Goal: Answer question/provide support: Share knowledge or assist other users

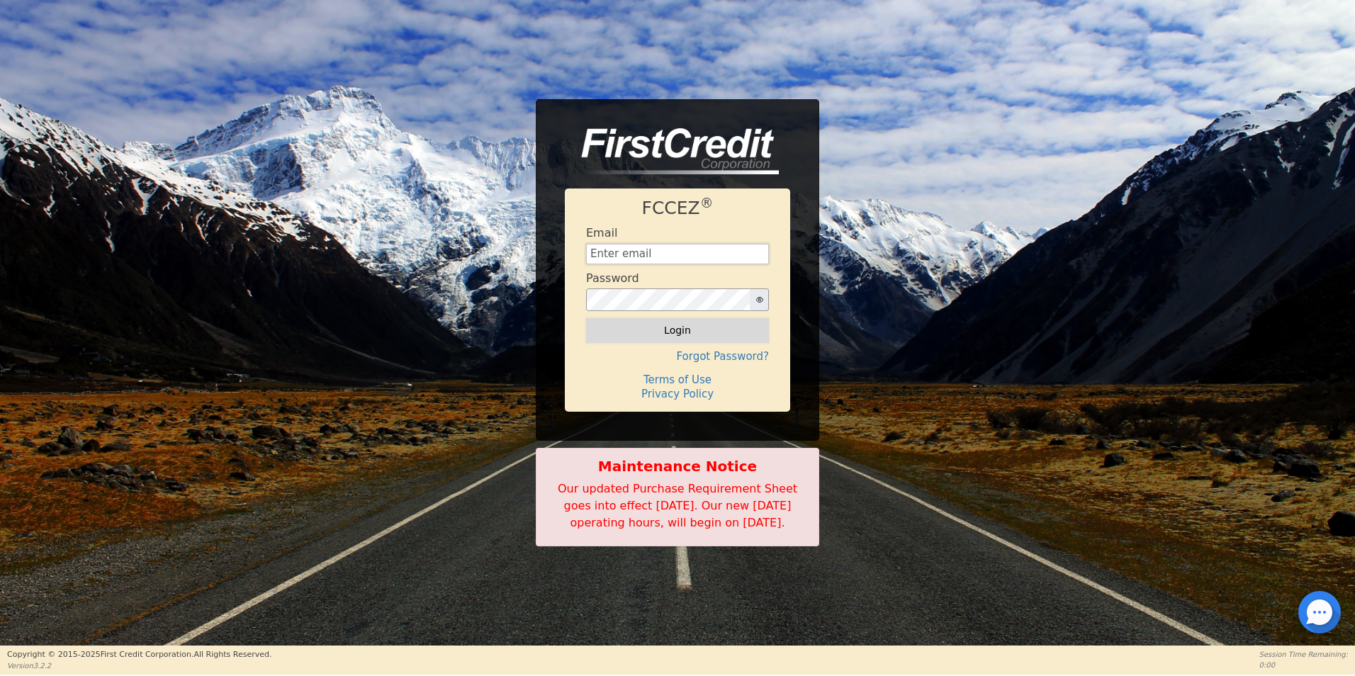
type input "[EMAIL_ADDRESS][DOMAIN_NAME]"
click at [670, 322] on button "Login" at bounding box center [677, 330] width 183 height 24
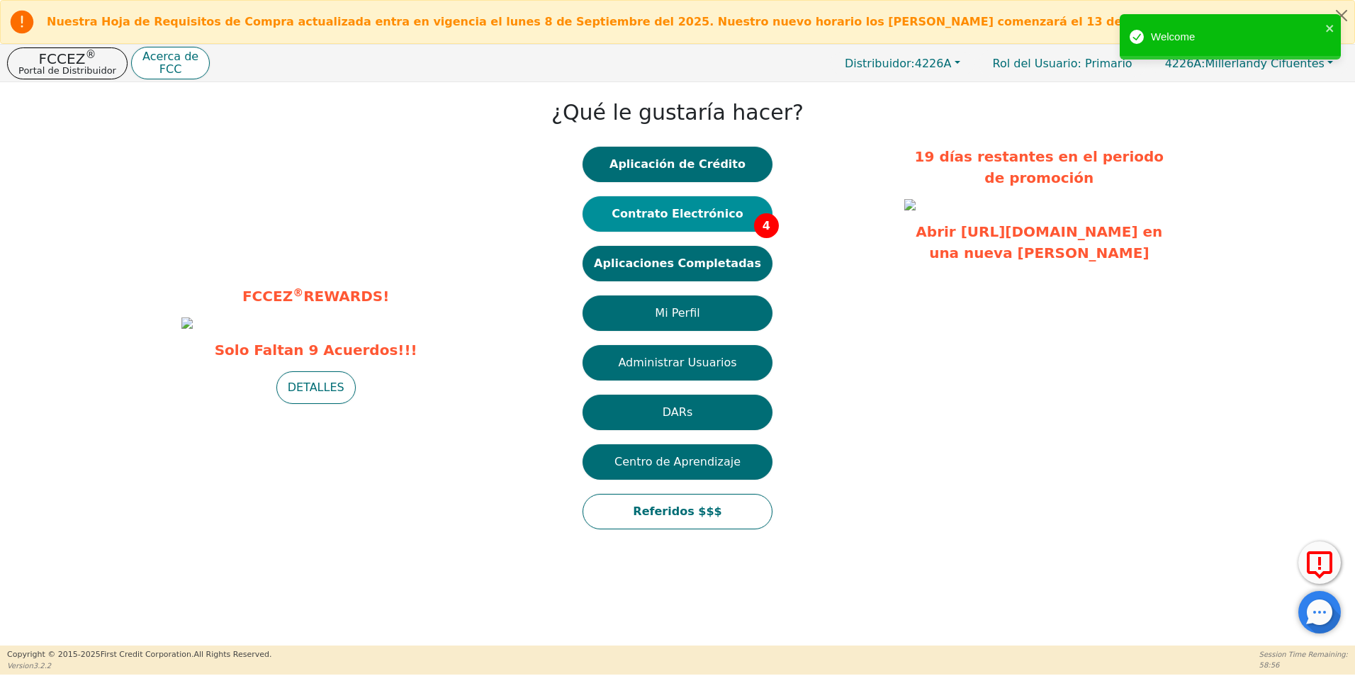
click at [717, 205] on button "Contrato Electrónico 4" at bounding box center [678, 213] width 190 height 35
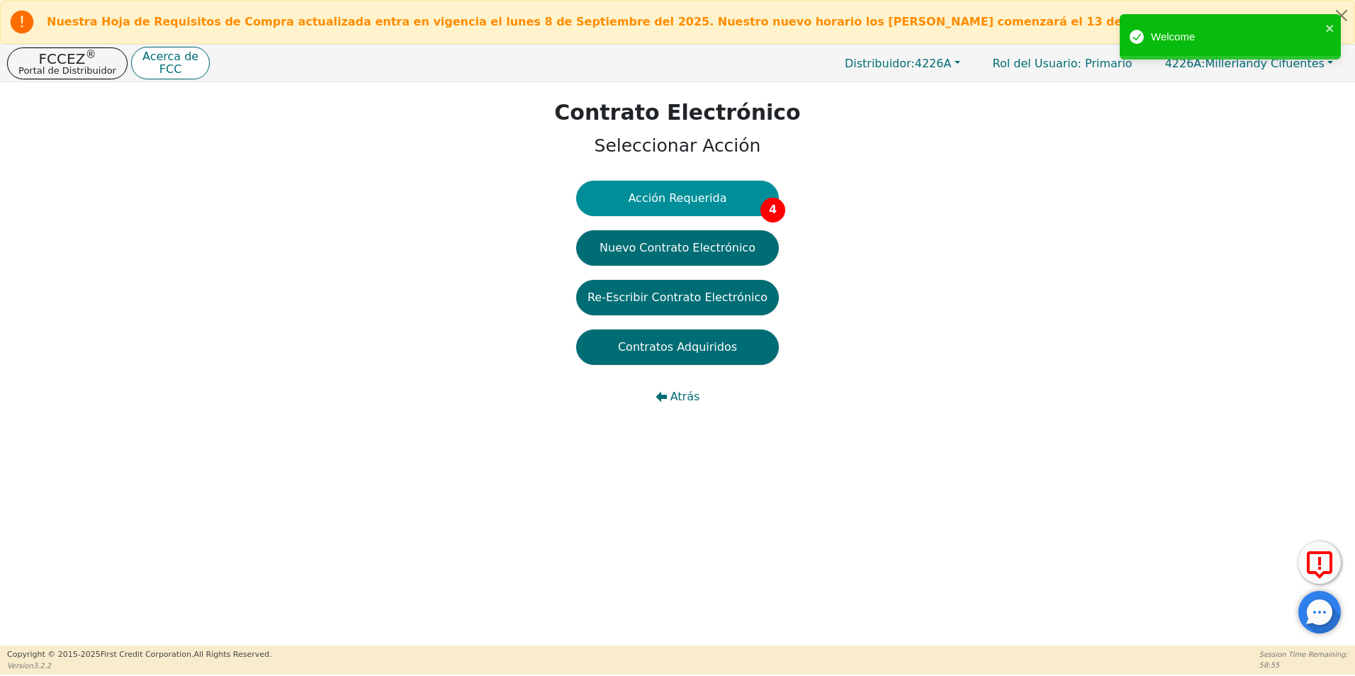
click at [678, 201] on button "Acción Requerida 4" at bounding box center [677, 198] width 203 height 35
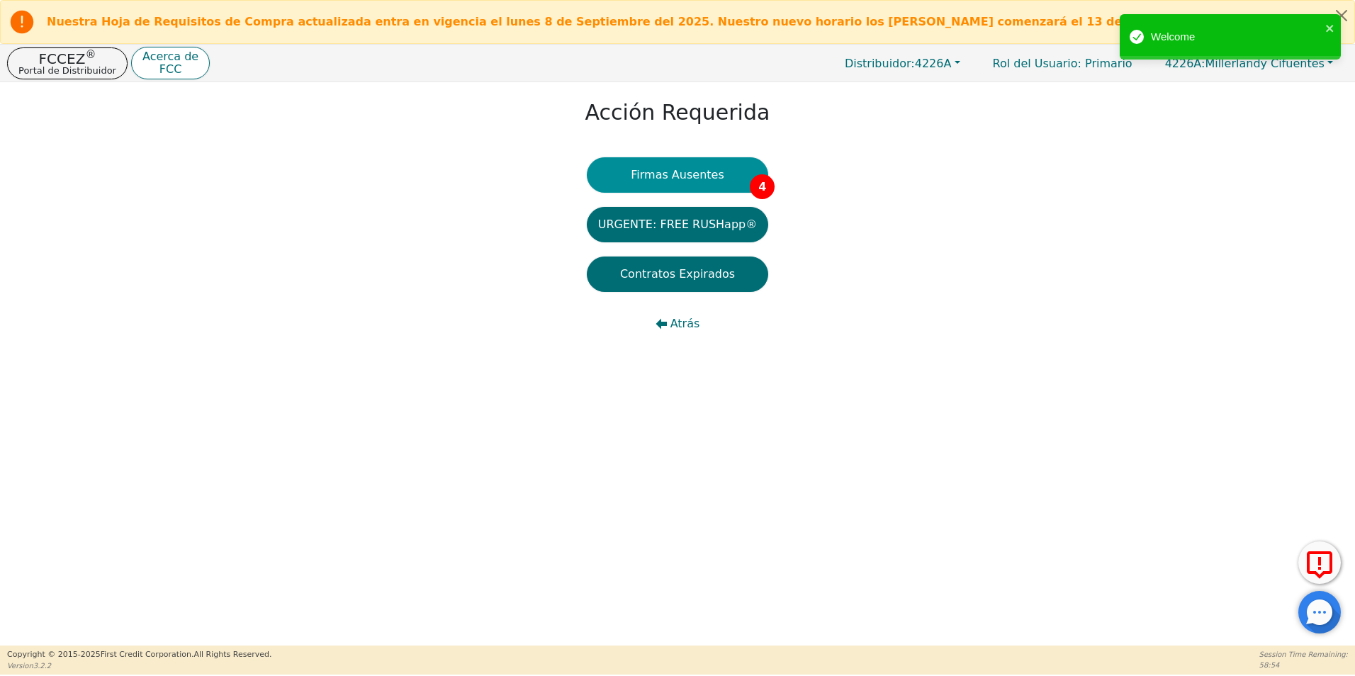
click at [697, 188] on button "Firmas Ausentes 4" at bounding box center [677, 174] width 181 height 35
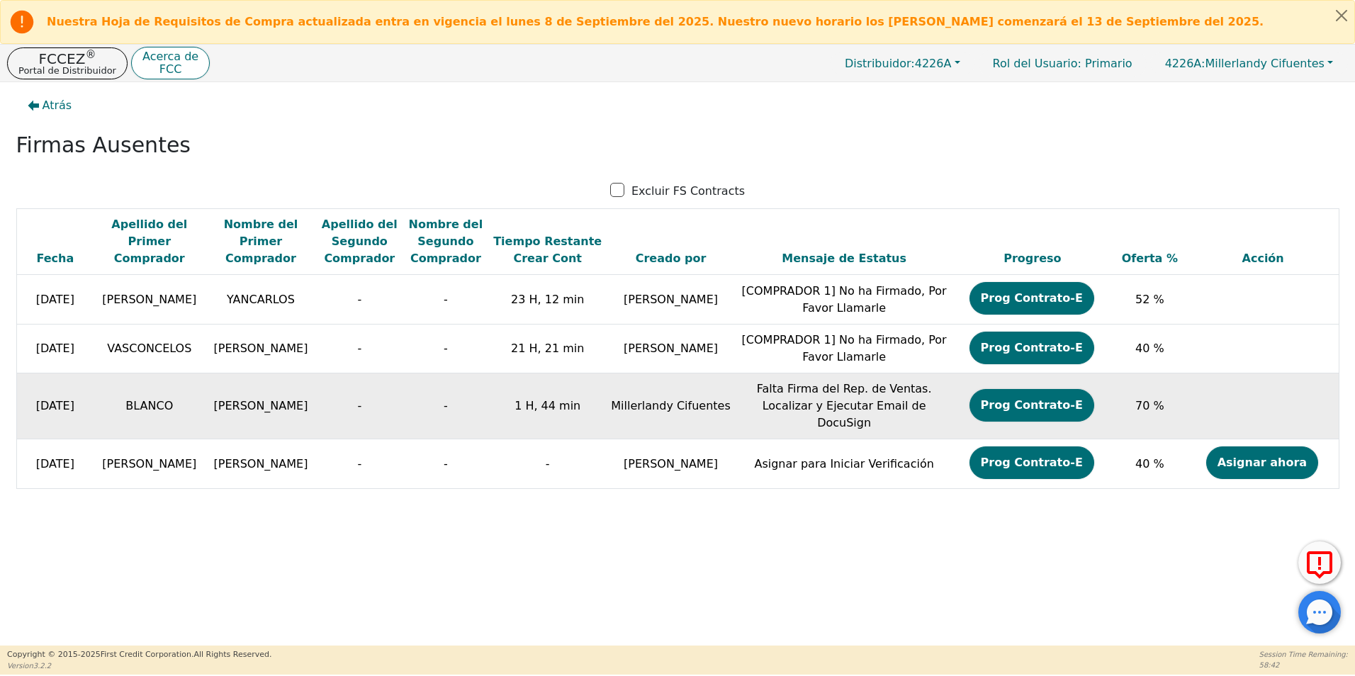
click at [811, 403] on td "Falta Firma del Rep. de Ventas. Localizar y Ejecutar Email de DocuSign" at bounding box center [844, 407] width 218 height 66
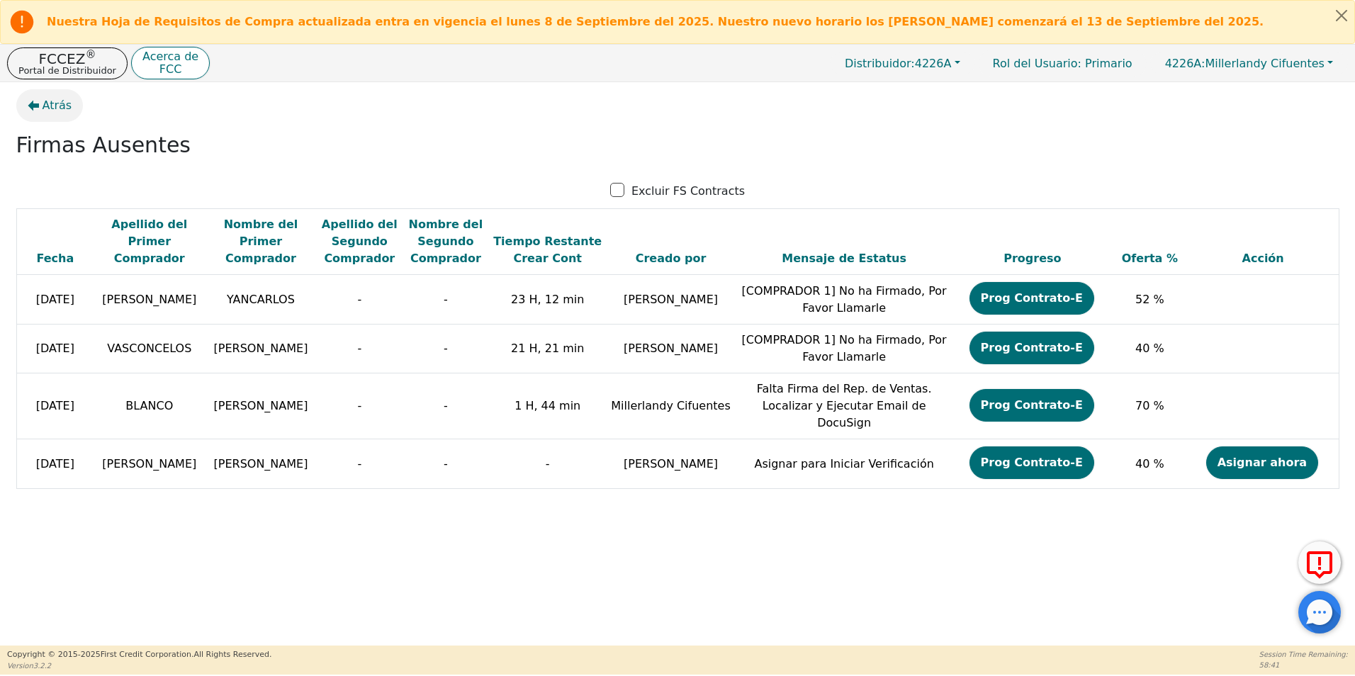
click at [53, 106] on span "Atrás" at bounding box center [58, 105] width 30 height 17
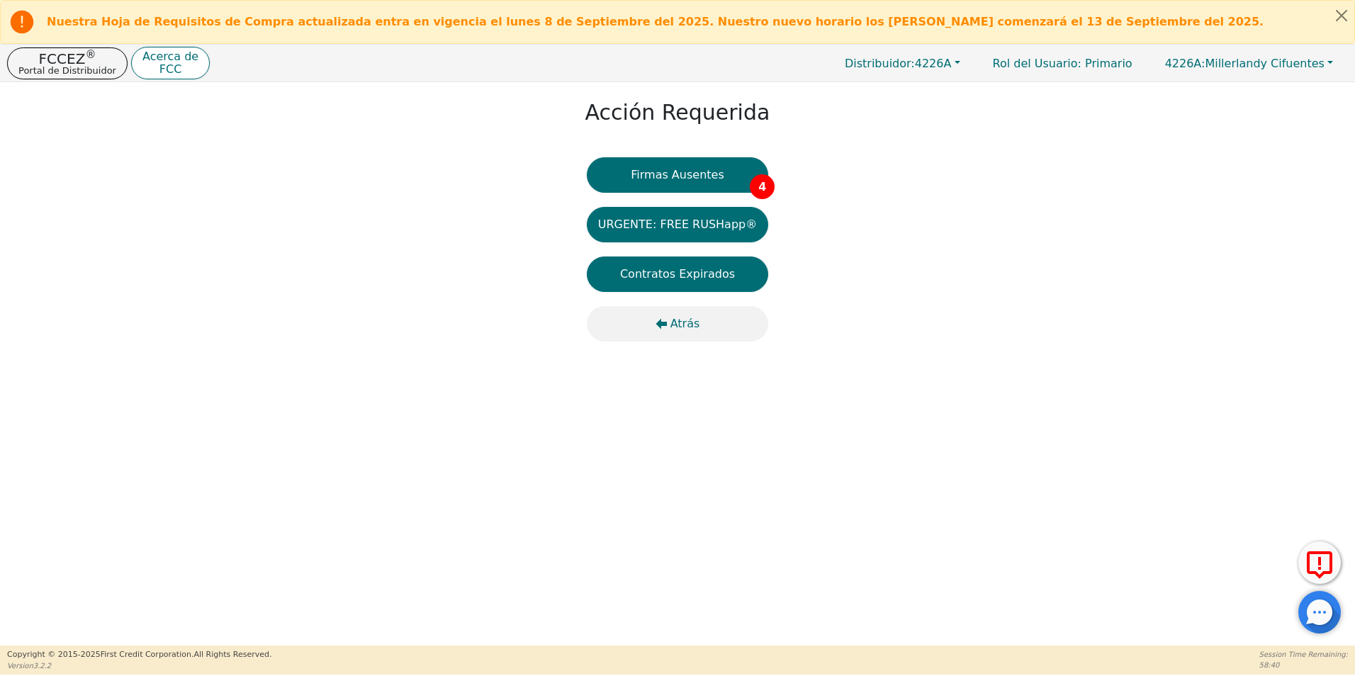
click at [700, 331] on button "Atrás" at bounding box center [677, 323] width 181 height 35
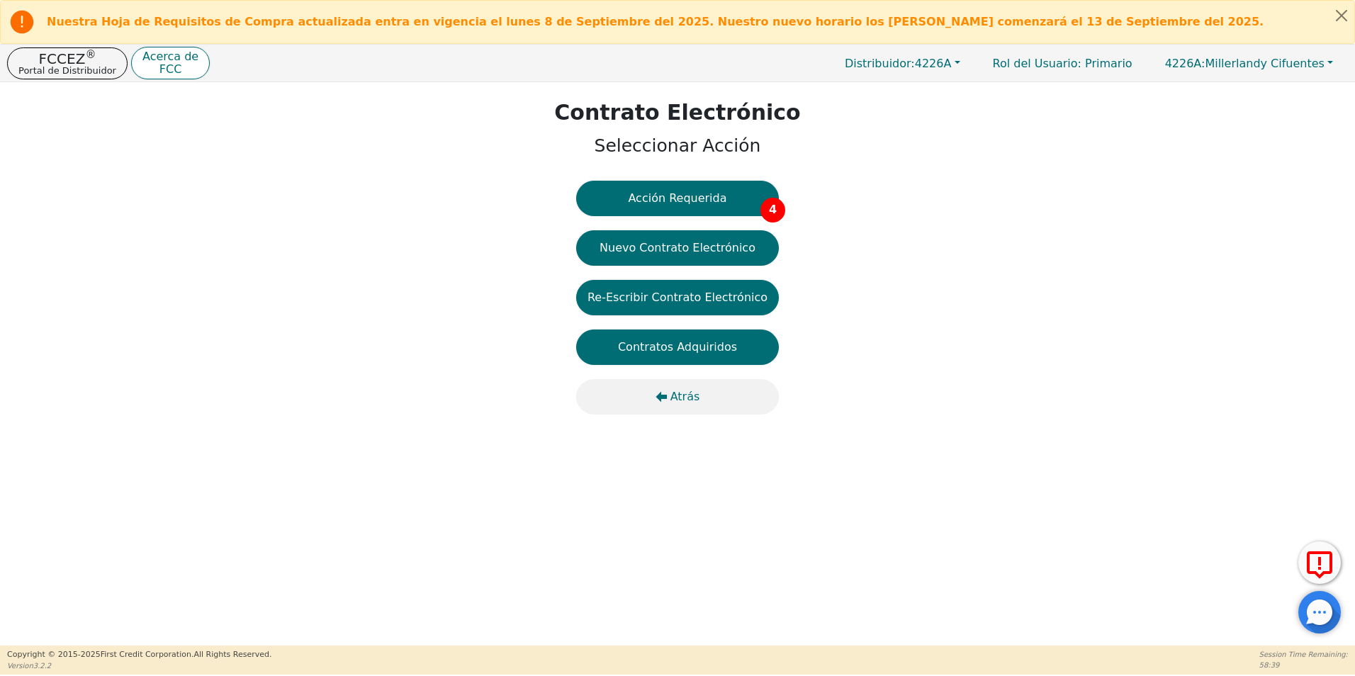
click at [678, 390] on span "Atrás" at bounding box center [685, 396] width 30 height 17
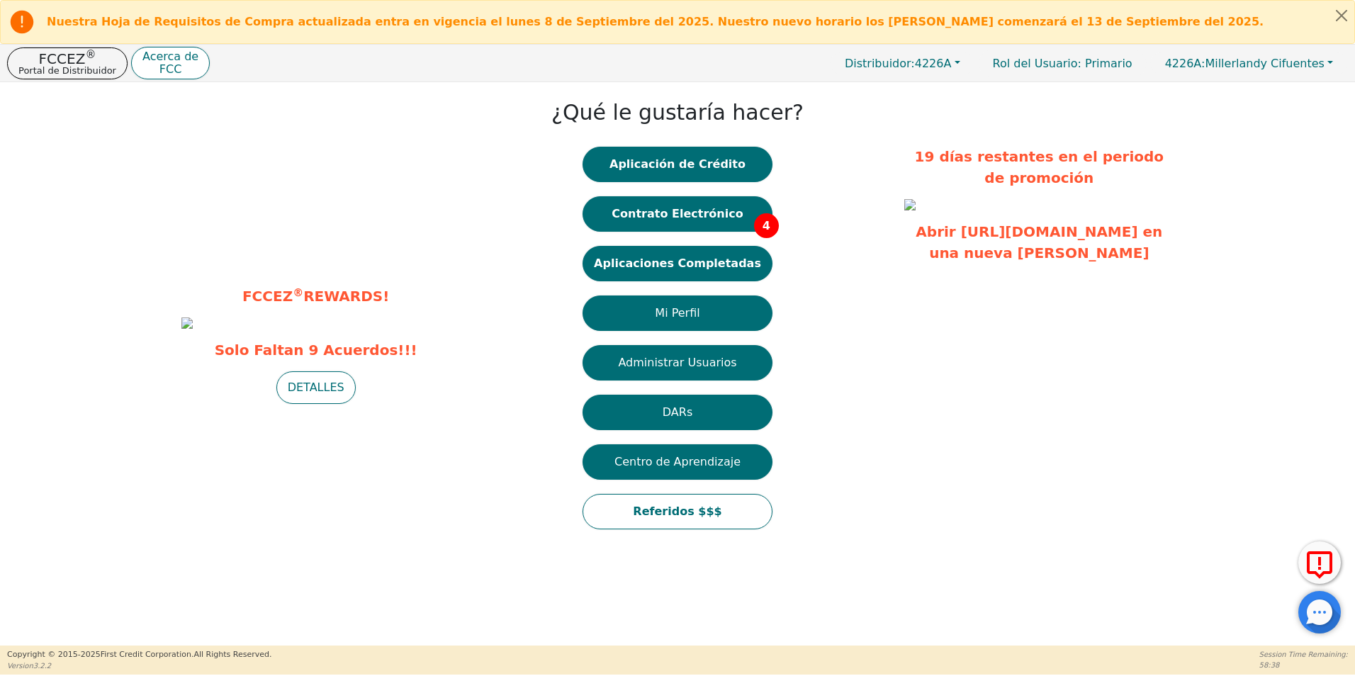
click at [669, 243] on div "Aplicación de Crédito Contrato Electrónico 4 Aplicaciones Completadas Mi Perfil…" at bounding box center [678, 345] width 190 height 397
click at [668, 259] on button "Aplicaciones Completadas" at bounding box center [678, 263] width 190 height 35
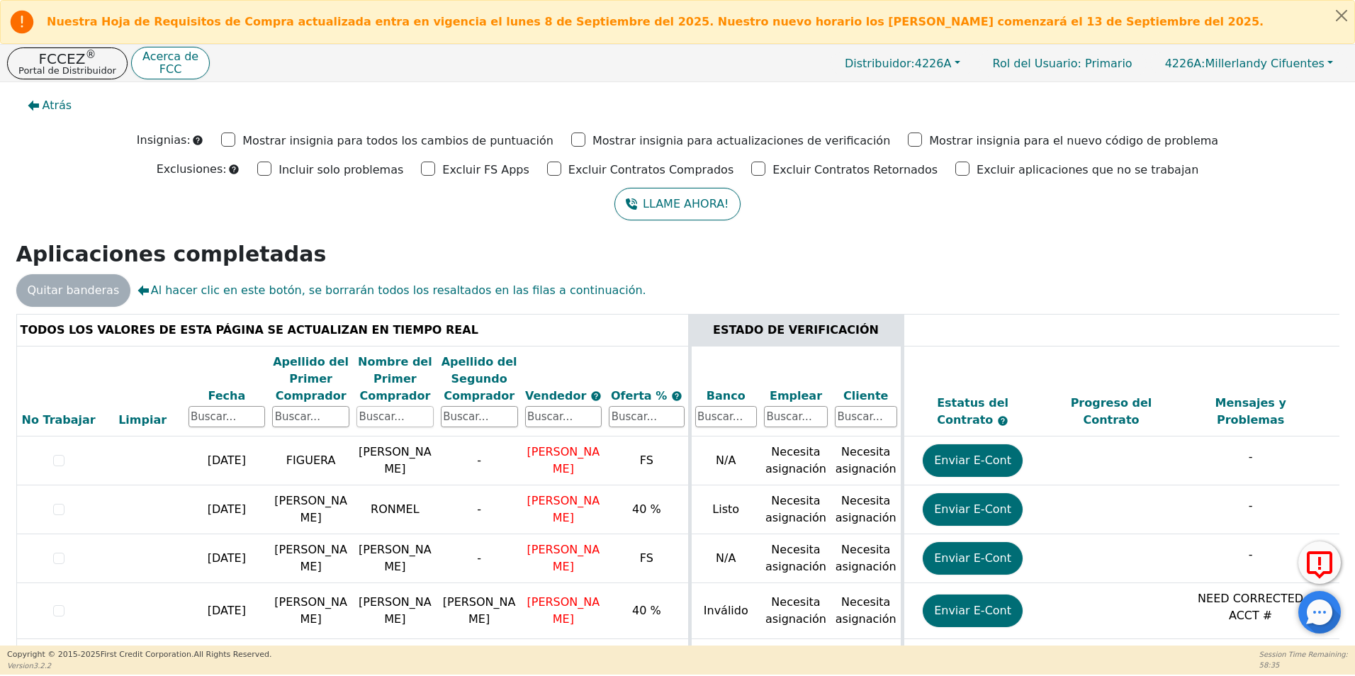
click at [408, 417] on input "text" at bounding box center [395, 416] width 77 height 21
type input "[PERSON_NAME]"
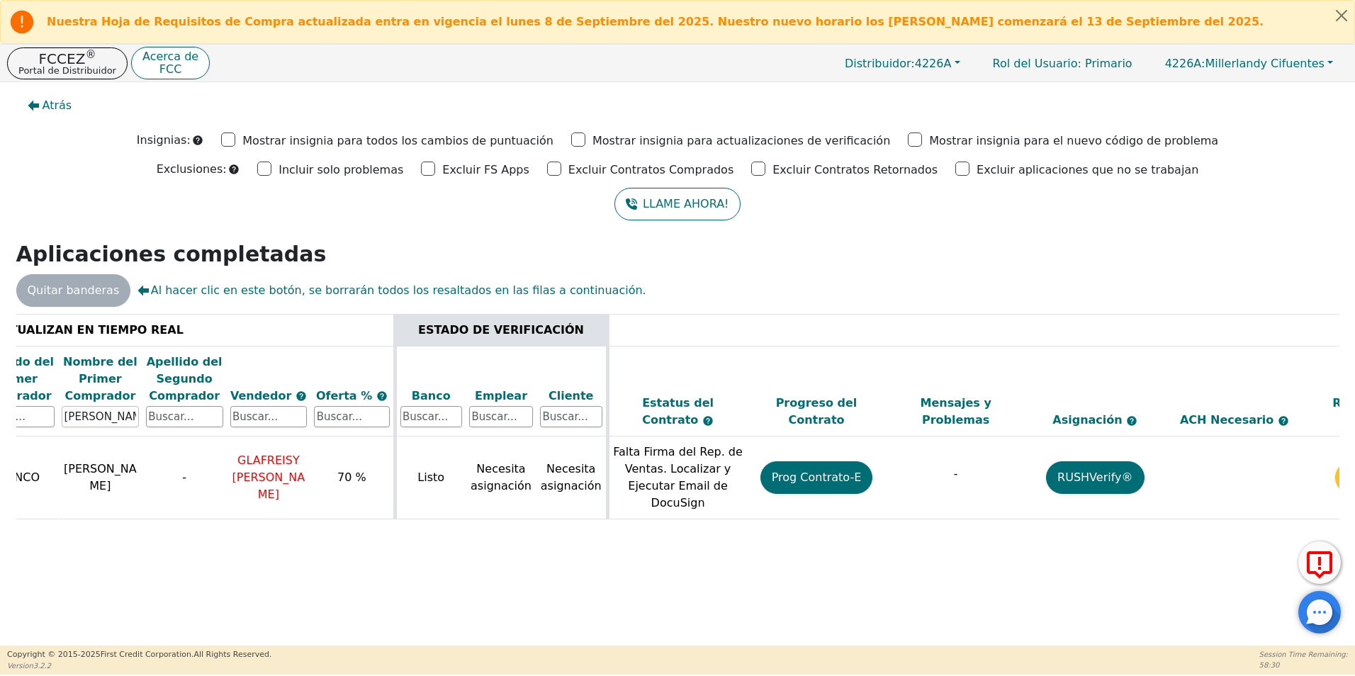
scroll to position [0, 400]
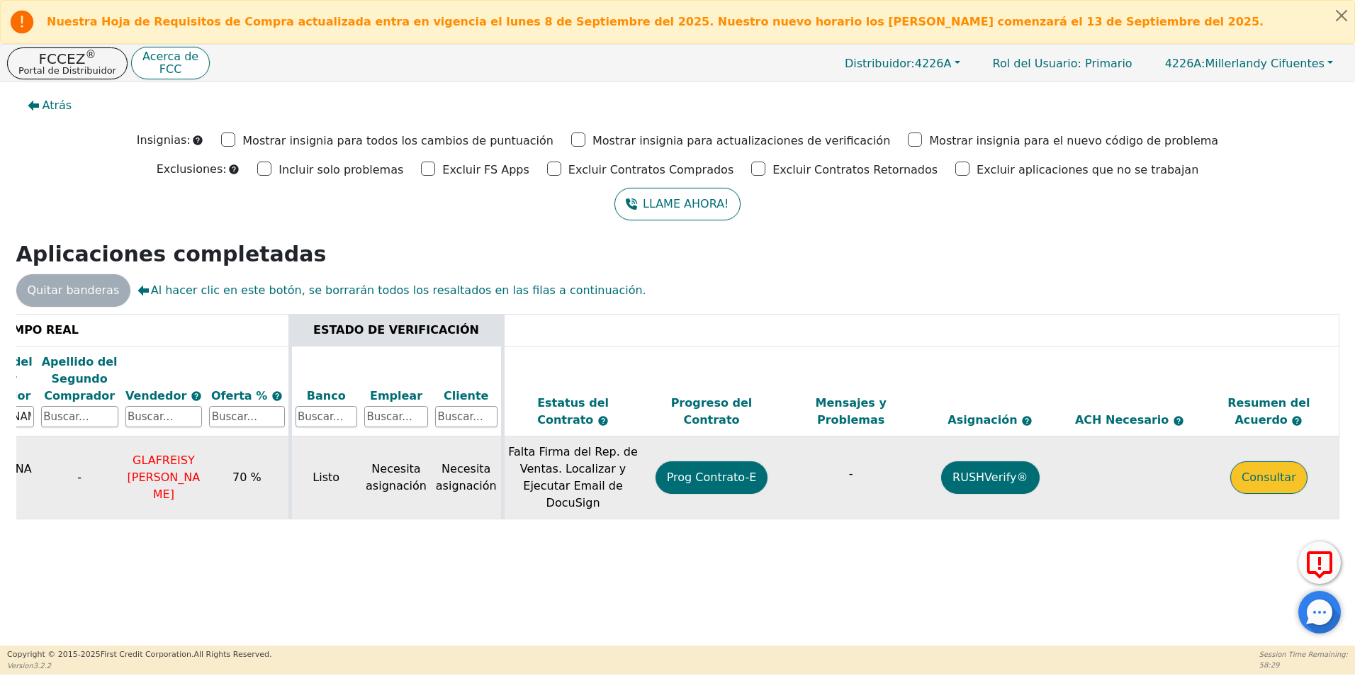
click at [1262, 486] on button "Consultar" at bounding box center [1268, 477] width 77 height 33
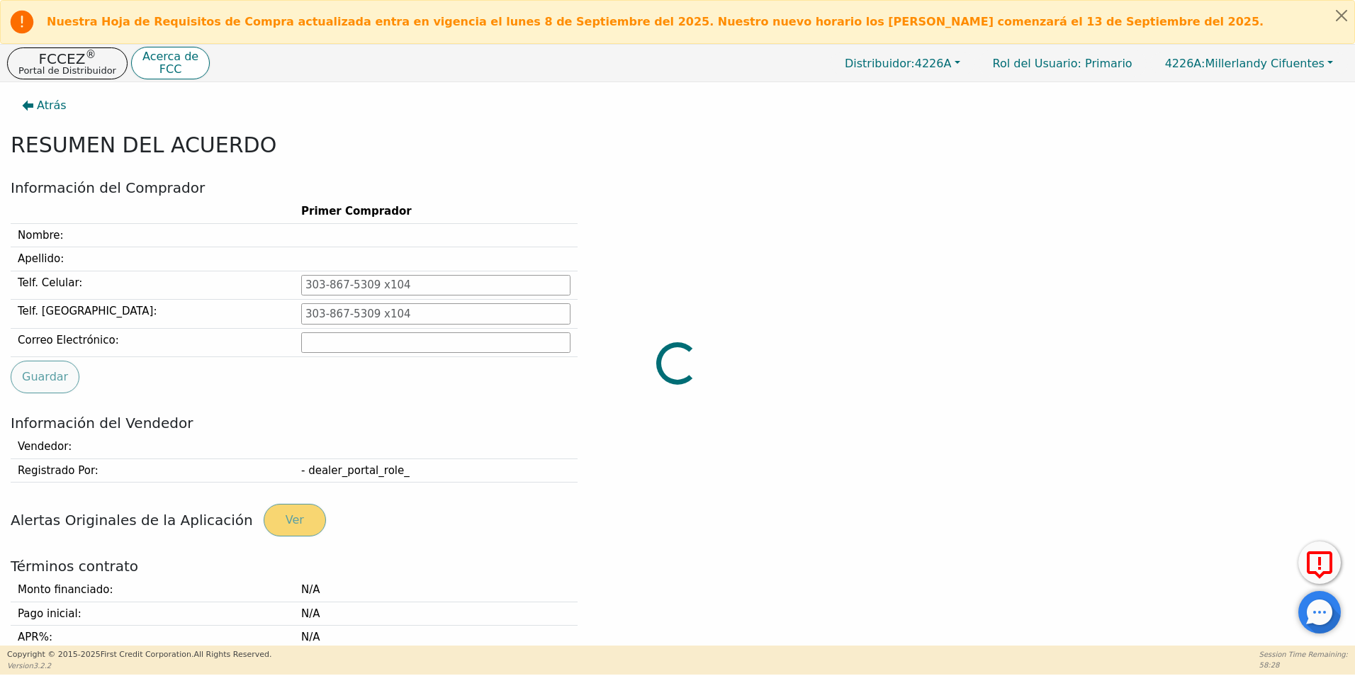
type input "[PHONE_NUMBER]"
type input "[EMAIL_ADDRESS][DOMAIN_NAME]"
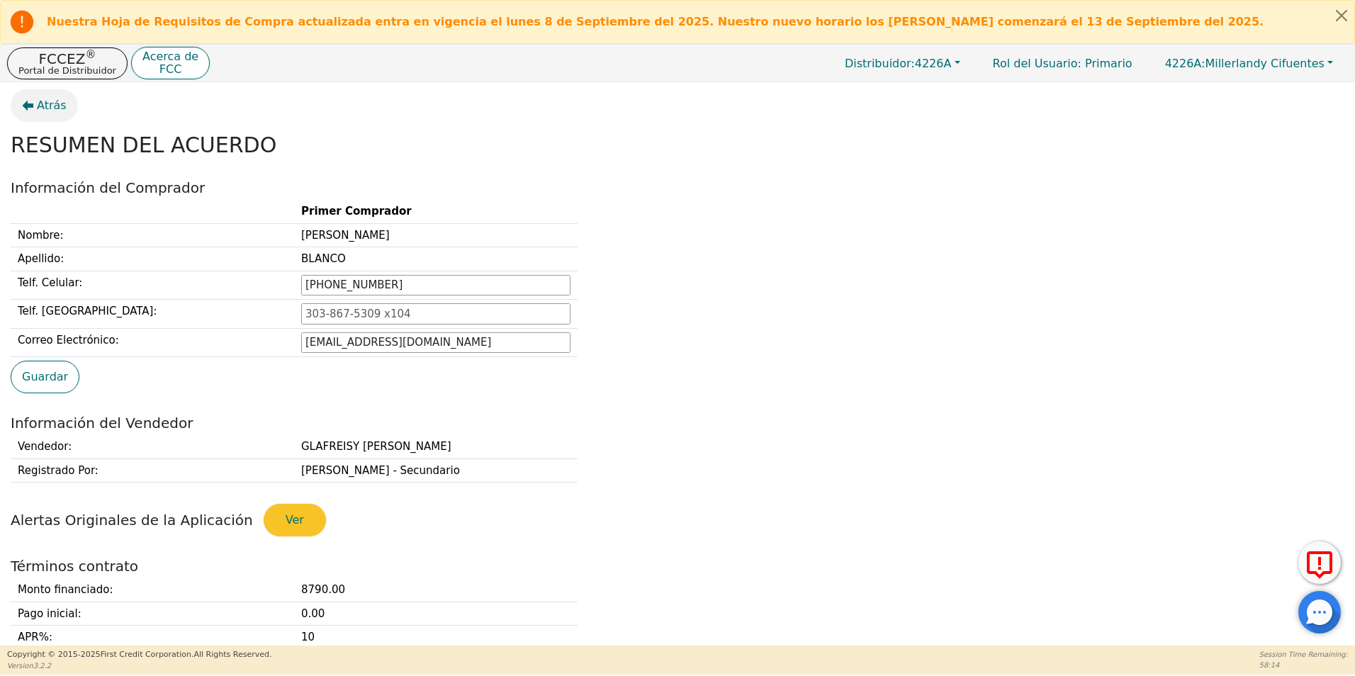
click at [45, 103] on span "Atrás" at bounding box center [52, 105] width 30 height 17
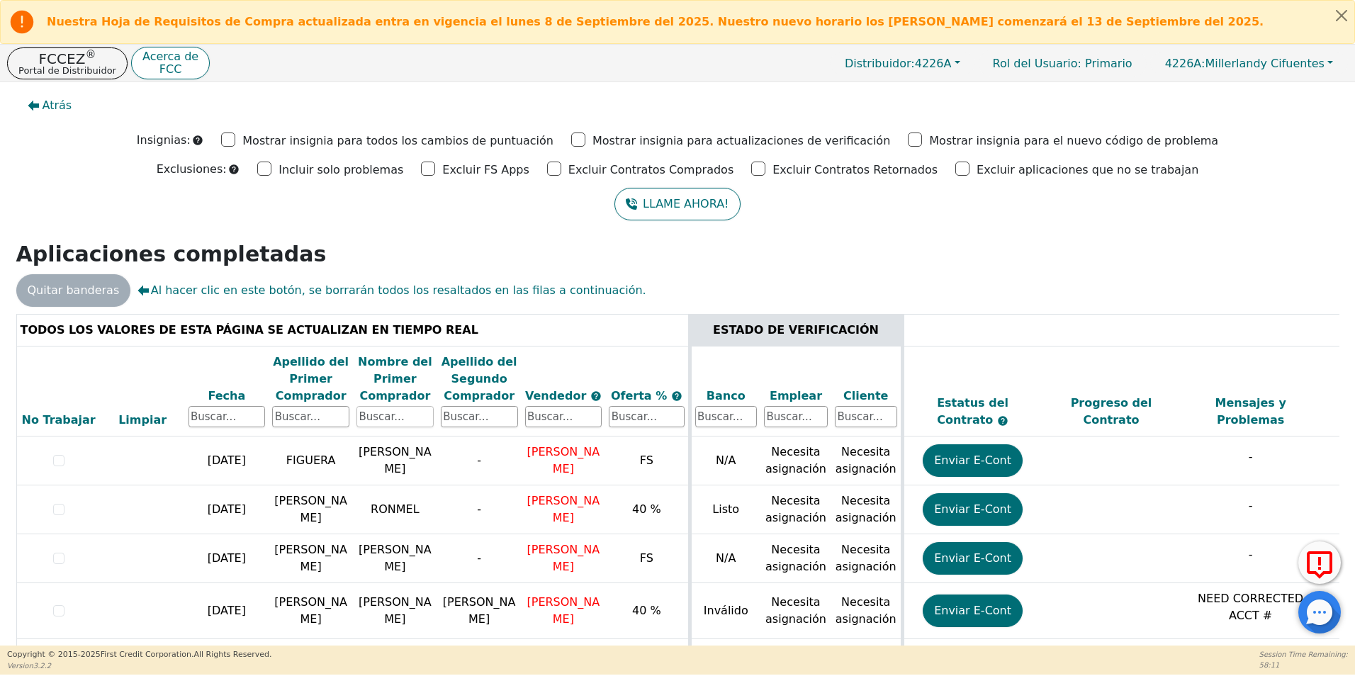
click at [374, 411] on input "text" at bounding box center [395, 416] width 77 height 21
type input "[PERSON_NAME]"
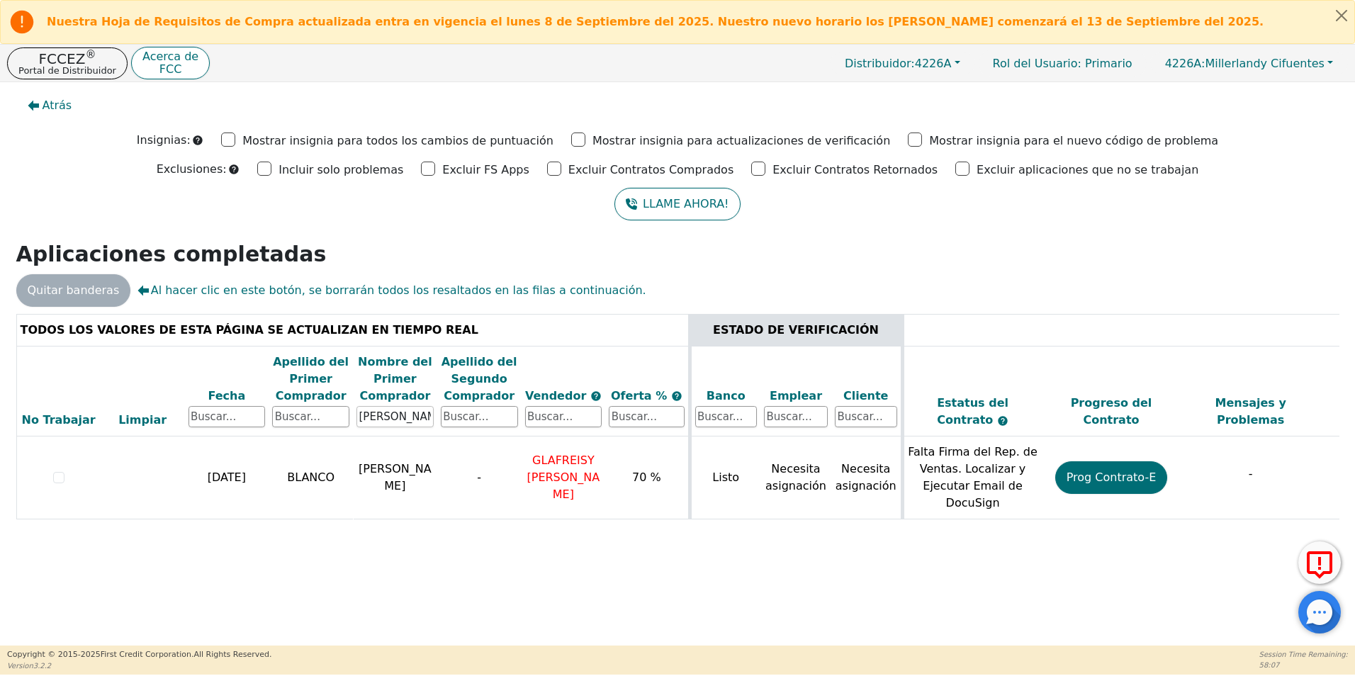
scroll to position [0, 400]
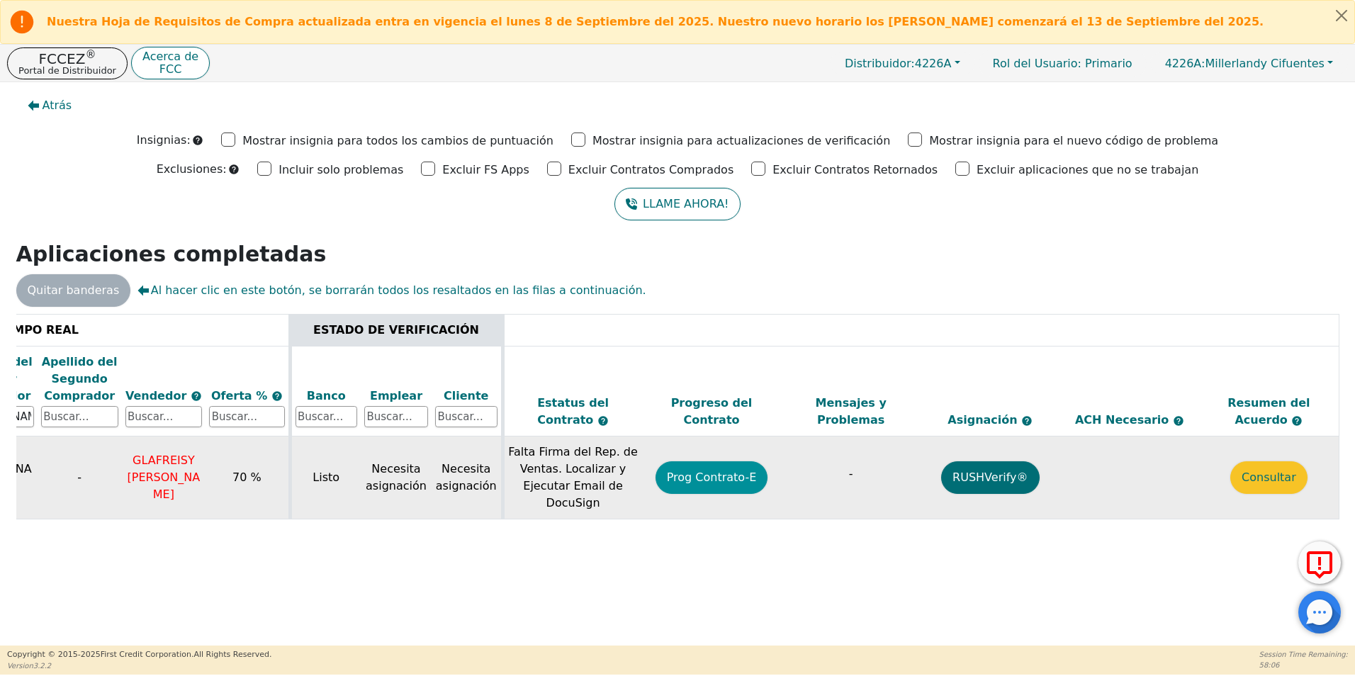
click at [729, 477] on button "Prog Contrato-E" at bounding box center [712, 477] width 113 height 33
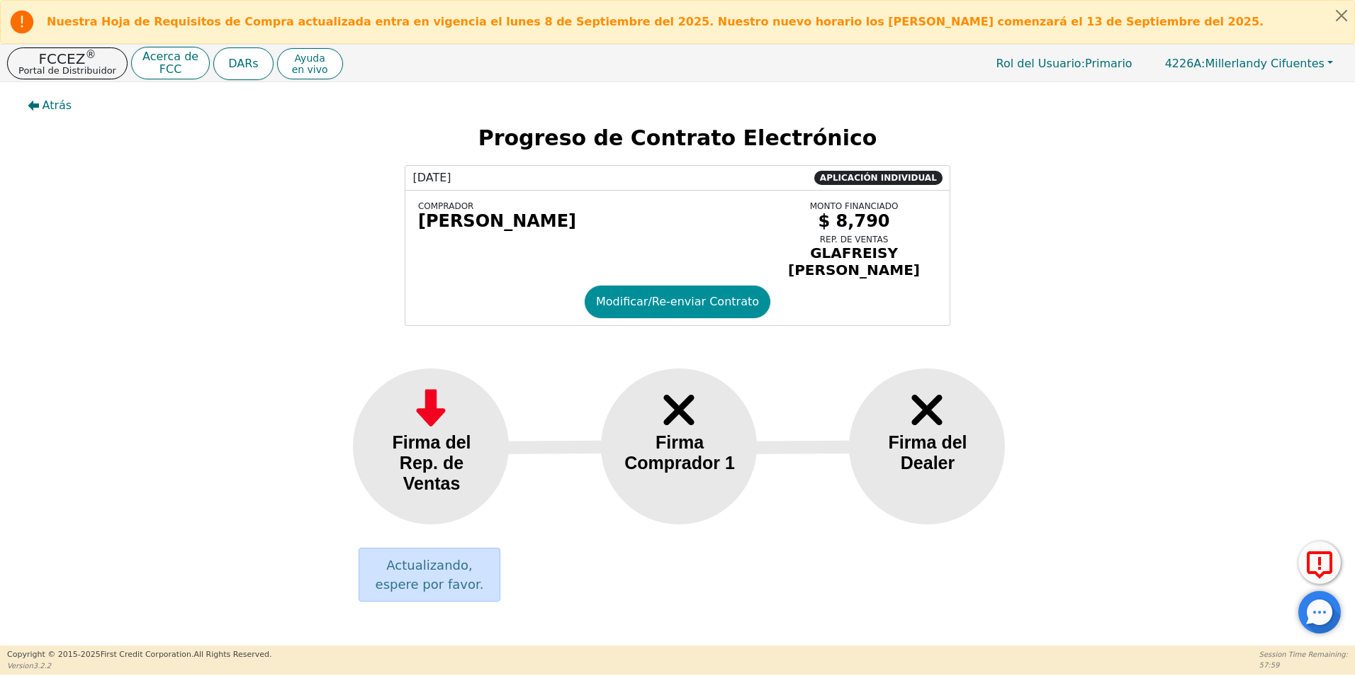
click at [716, 300] on button "Modificar/Re-enviar Contrato" at bounding box center [678, 302] width 186 height 33
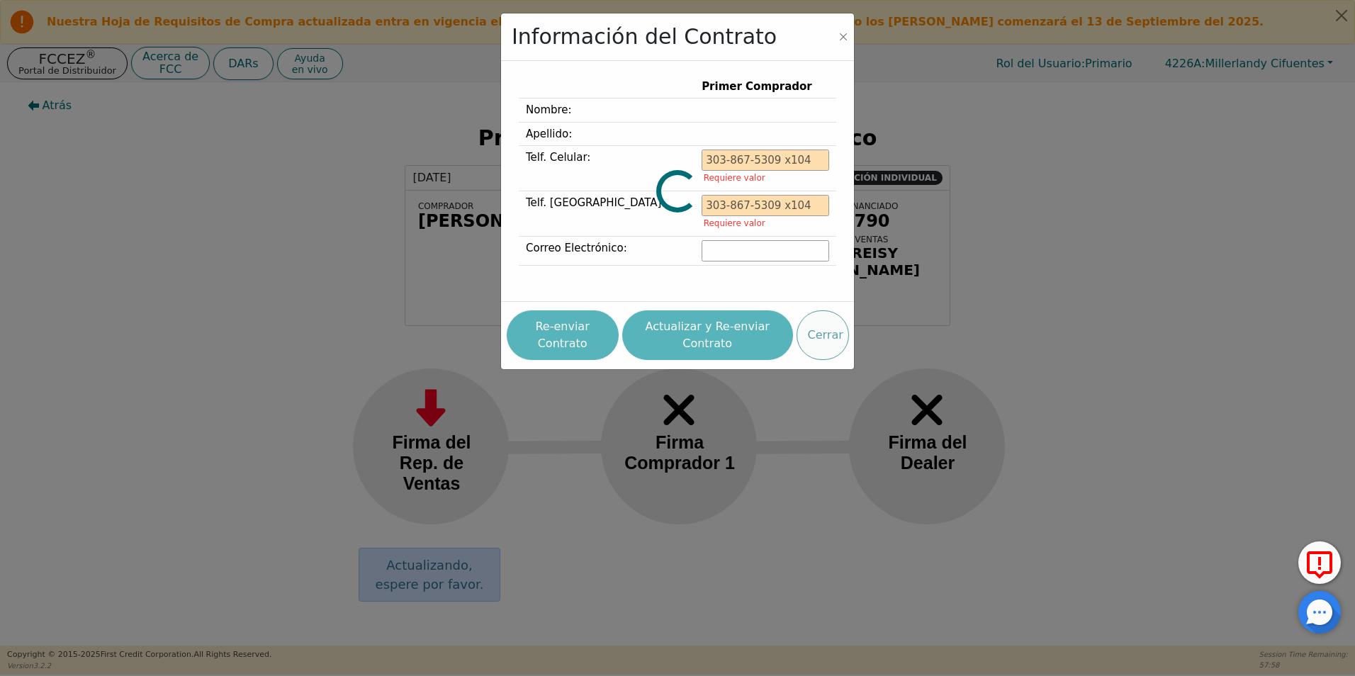
type input "[PHONE_NUMBER]"
type input "[EMAIL_ADDRESS][DOMAIN_NAME]"
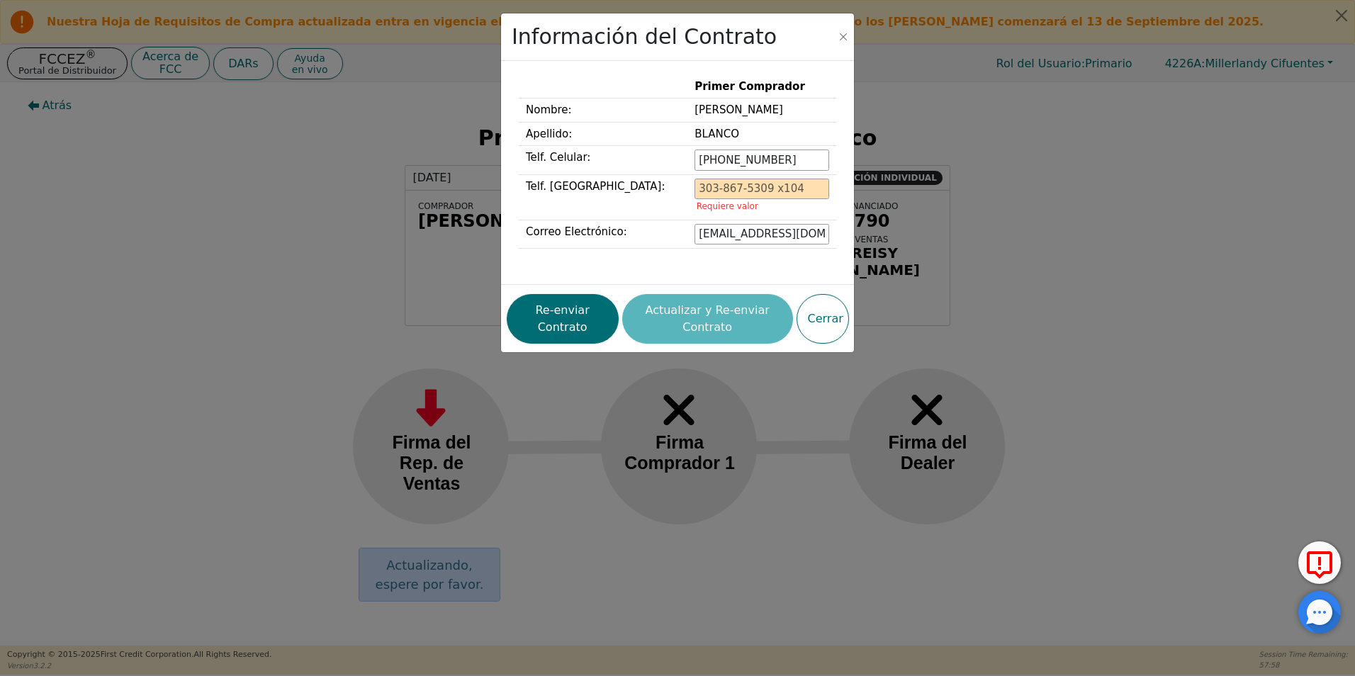
click at [709, 330] on div "Re-enviar Contrato Actualizar y Re-enviar Contrato Cerrar" at bounding box center [678, 319] width 342 height 57
click at [553, 326] on button "Re-enviar Contrato" at bounding box center [563, 319] width 112 height 50
click at [846, 38] on button "Close" at bounding box center [843, 37] width 14 height 14
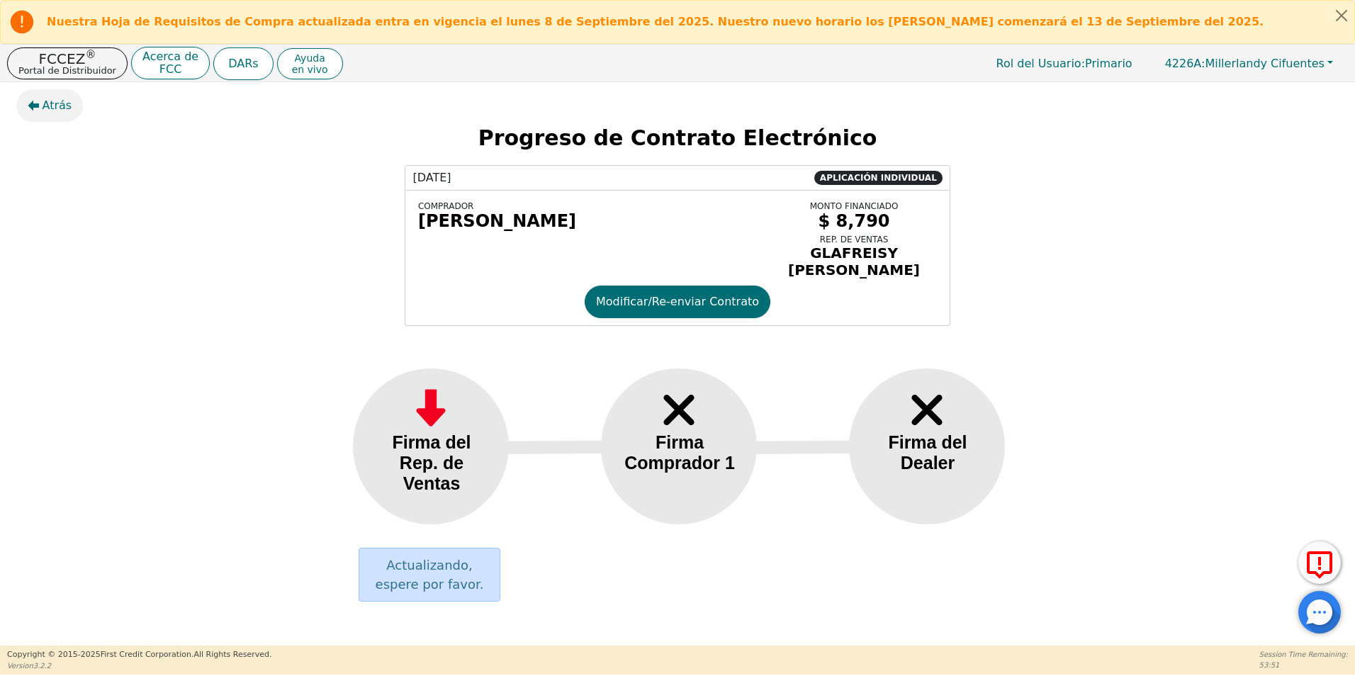
click at [57, 114] on button "Atrás" at bounding box center [49, 105] width 67 height 33
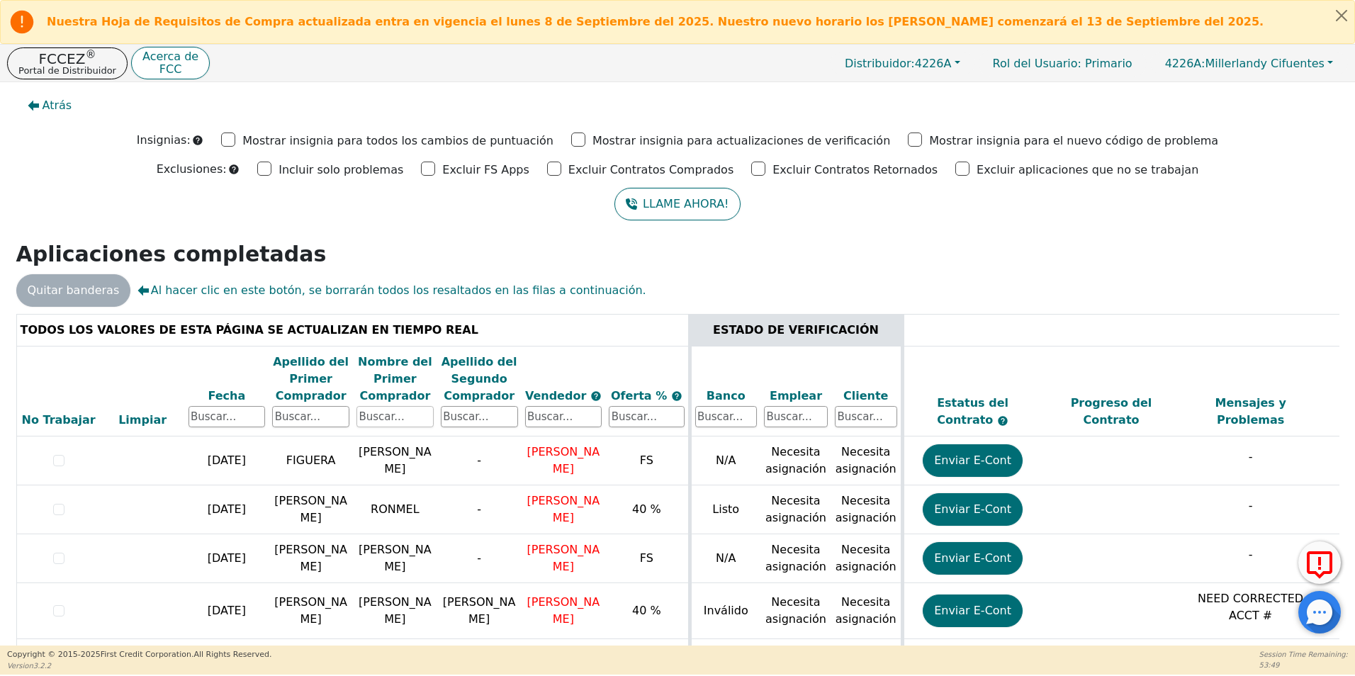
click at [393, 424] on input "text" at bounding box center [395, 416] width 77 height 21
type input "[PERSON_NAME]"
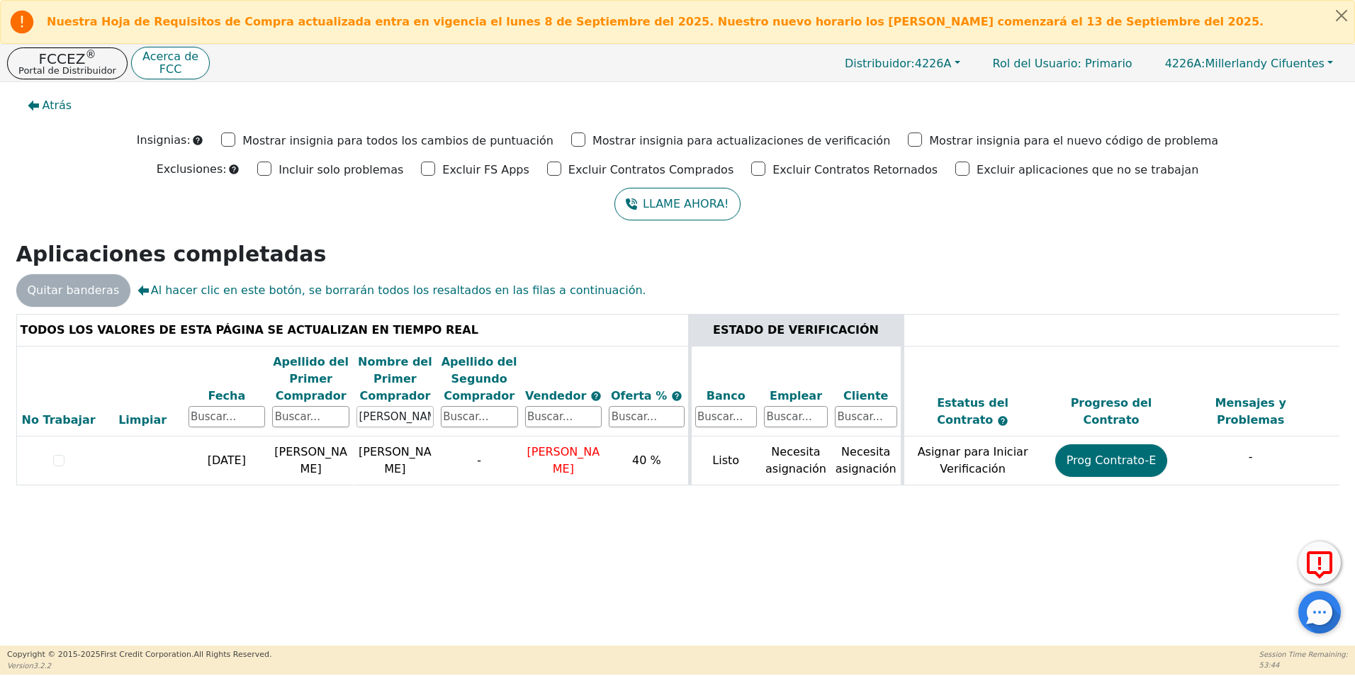
scroll to position [0, 400]
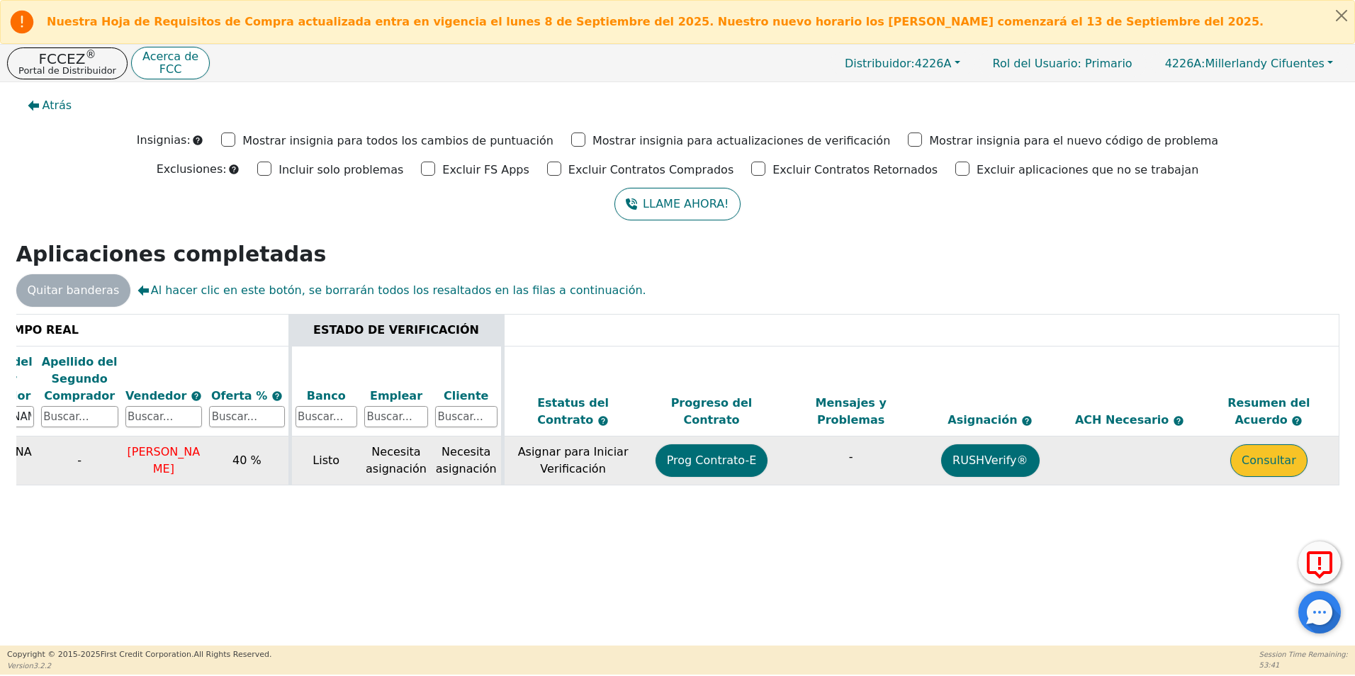
click at [1279, 461] on button "Consultar" at bounding box center [1268, 460] width 77 height 33
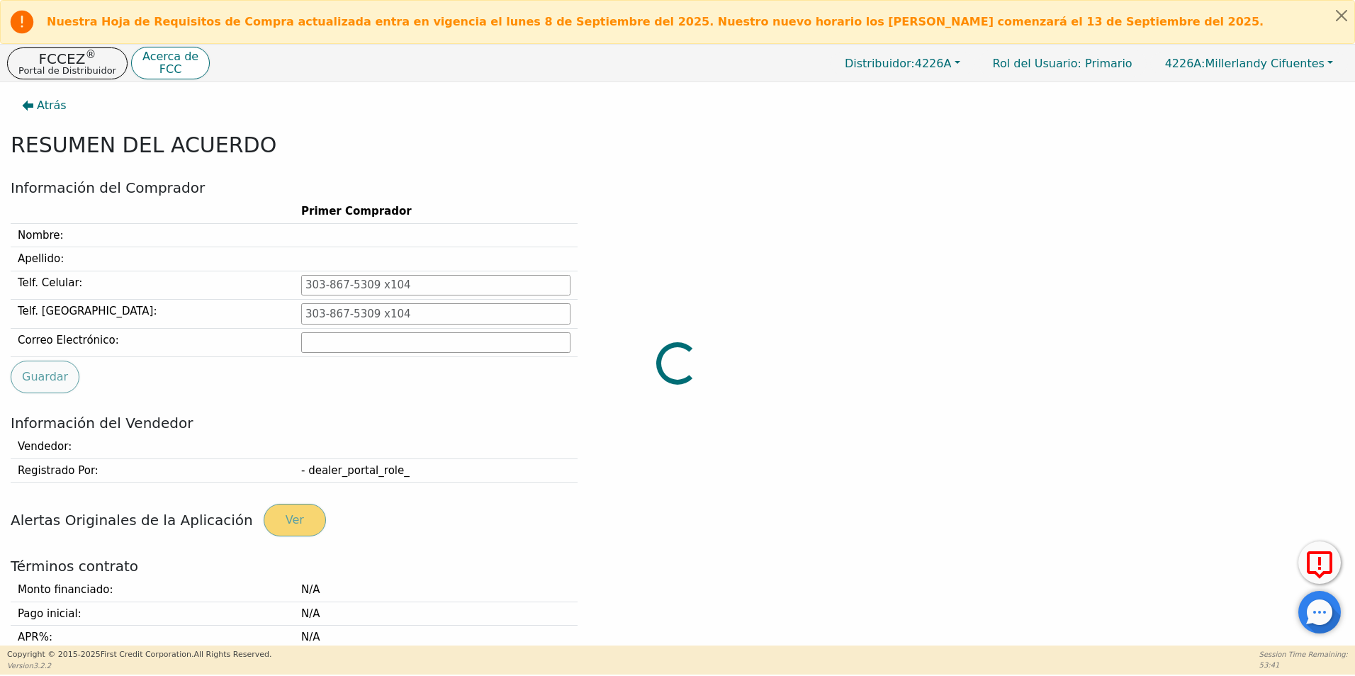
type input "[PHONE_NUMBER]"
type input "[EMAIL_ADDRESS][DOMAIN_NAME]"
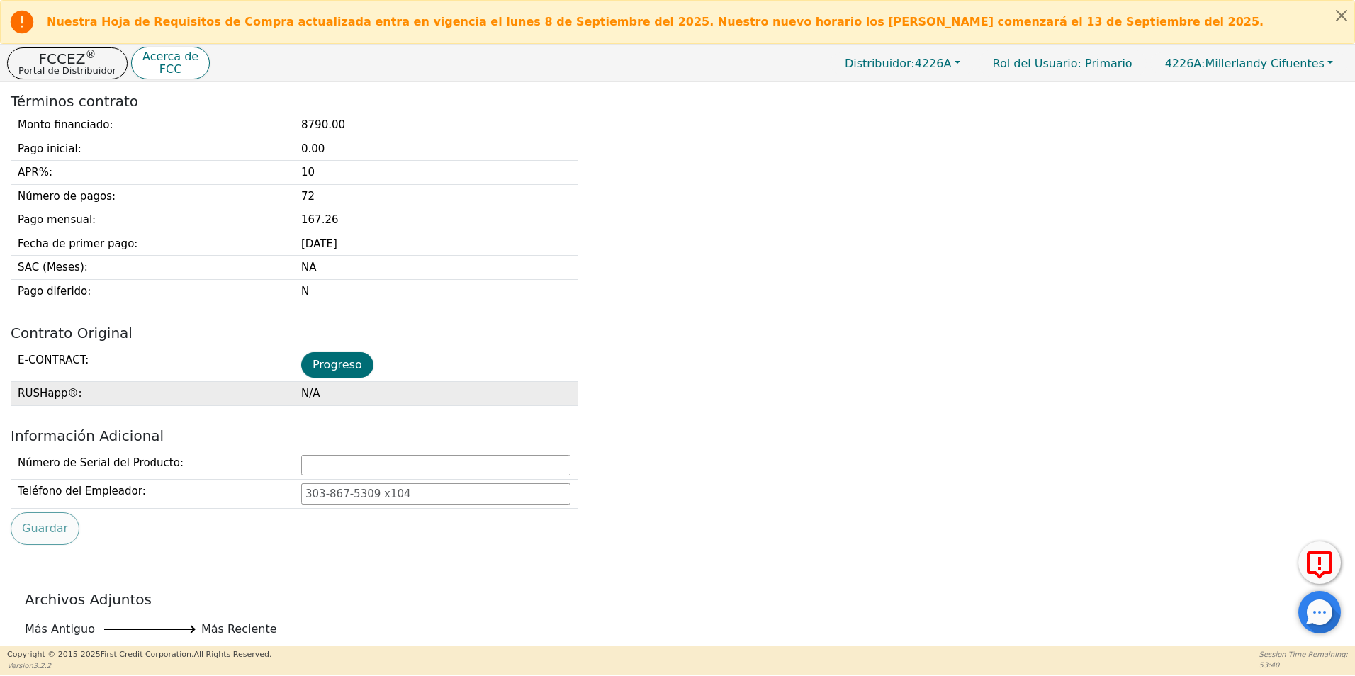
scroll to position [496, 0]
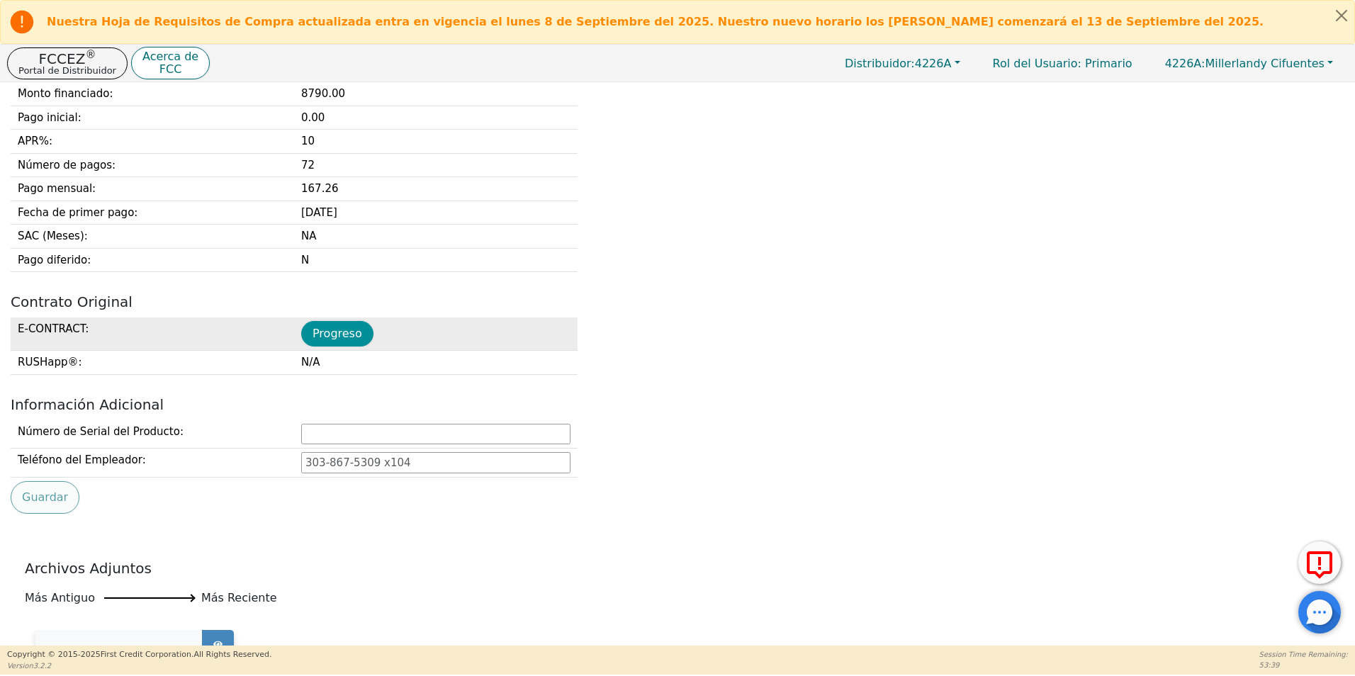
click at [344, 333] on button "Progreso" at bounding box center [337, 334] width 72 height 26
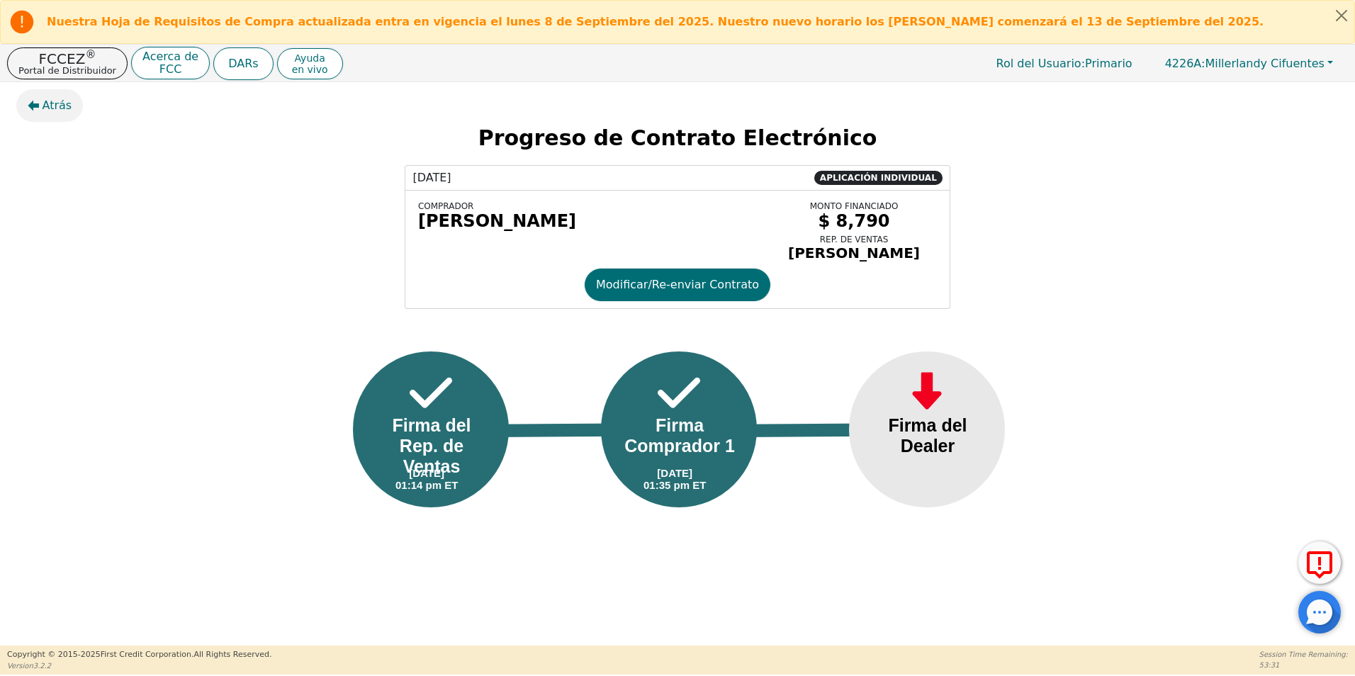
click at [51, 104] on span "Atrás" at bounding box center [58, 105] width 30 height 17
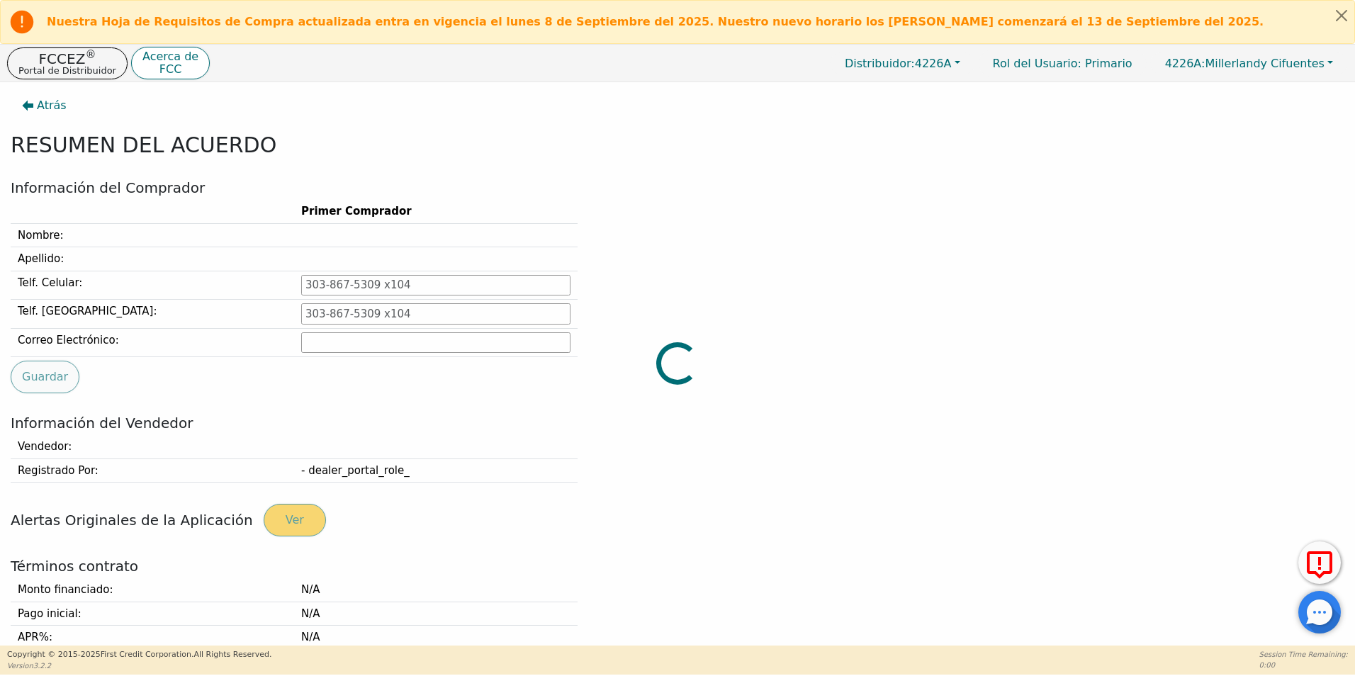
type input "[PHONE_NUMBER]"
type input "[EMAIL_ADDRESS][DOMAIN_NAME]"
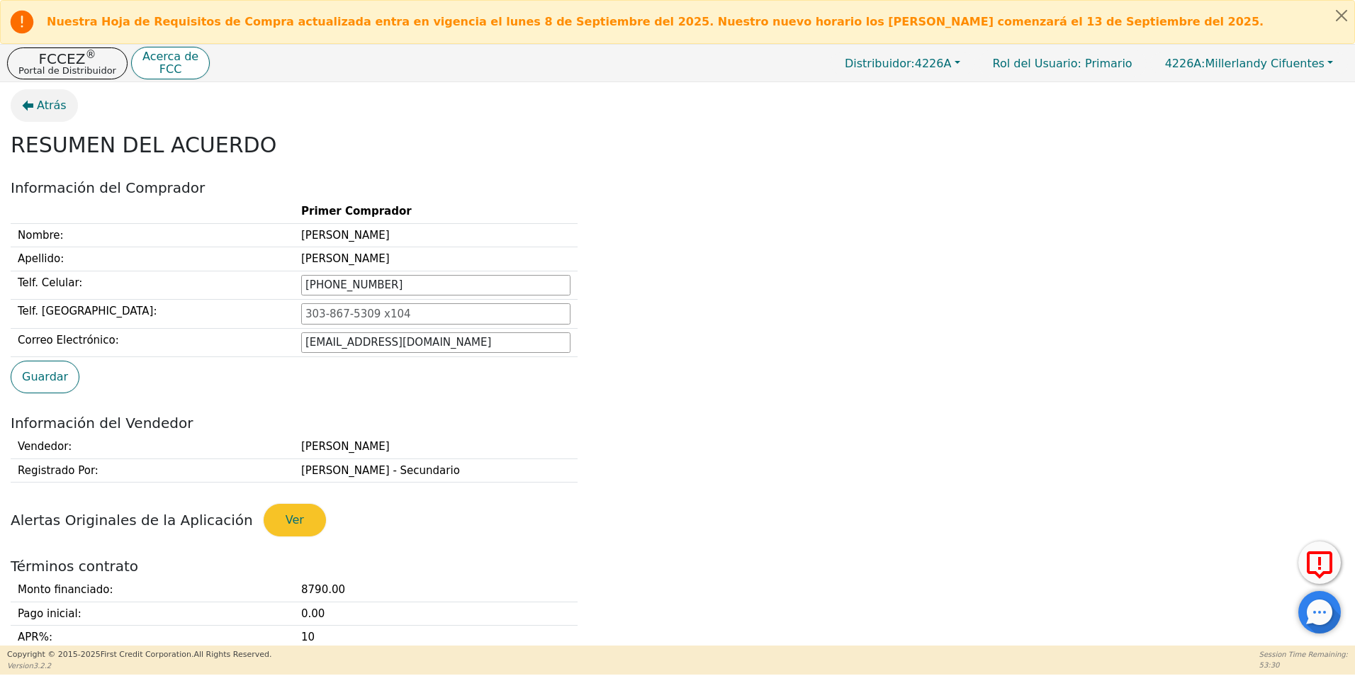
click at [44, 111] on span "Atrás" at bounding box center [52, 105] width 30 height 17
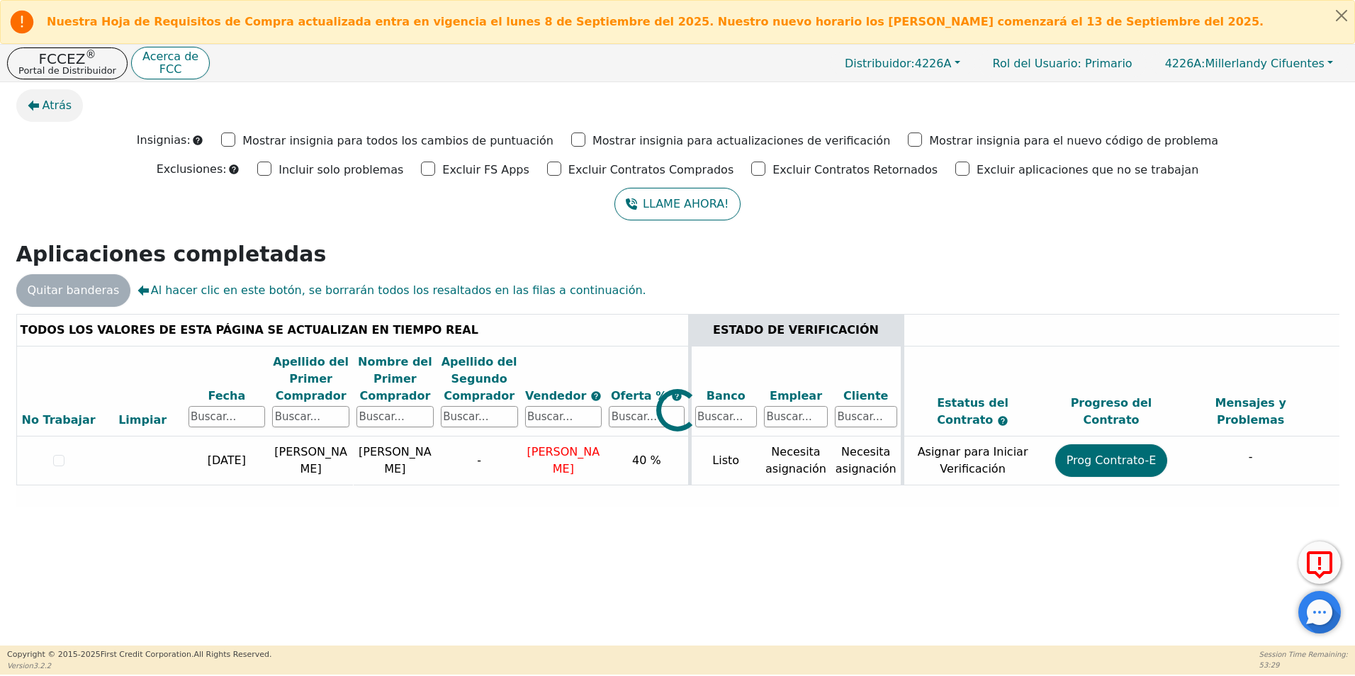
click at [41, 121] on button "Atrás" at bounding box center [49, 105] width 67 height 33
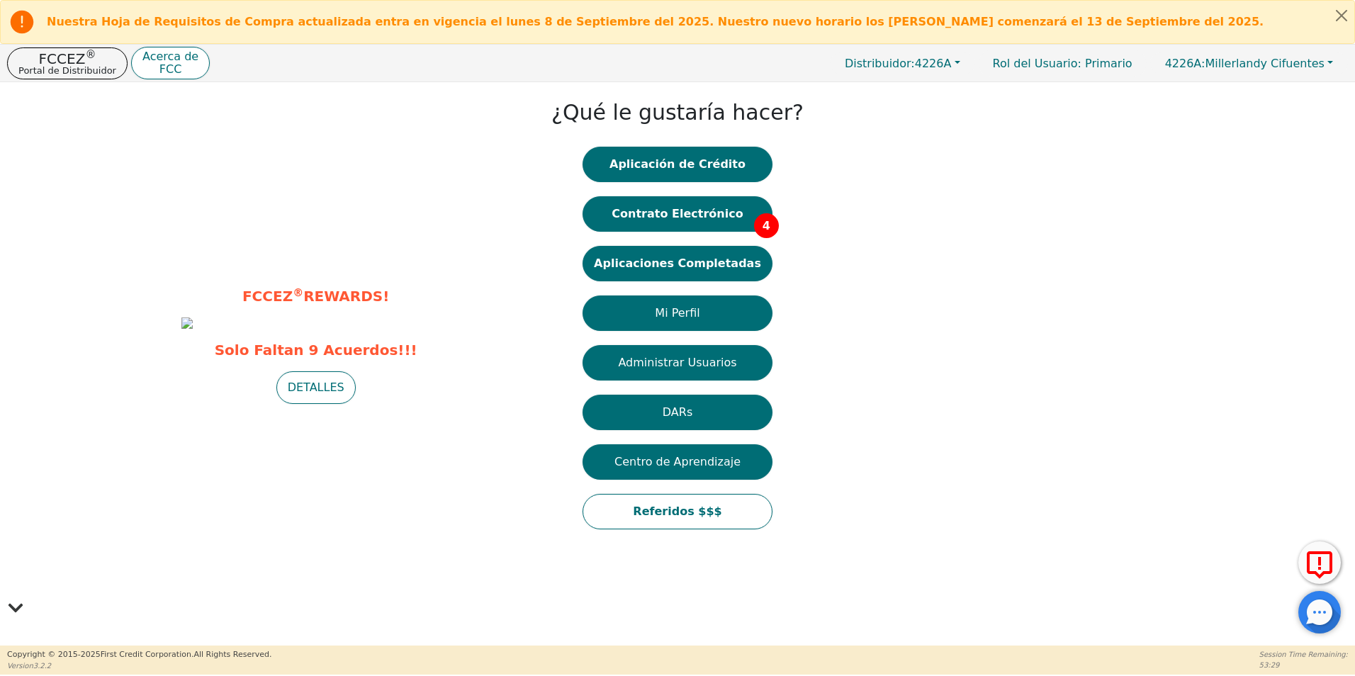
click at [56, 113] on div "FCCEZ ® REWARDS! Solo Faltan 9 Acuerdos!!! DETALLES ¿Qué le gustaría hacer? Apl…" at bounding box center [677, 316] width 1355 height 468
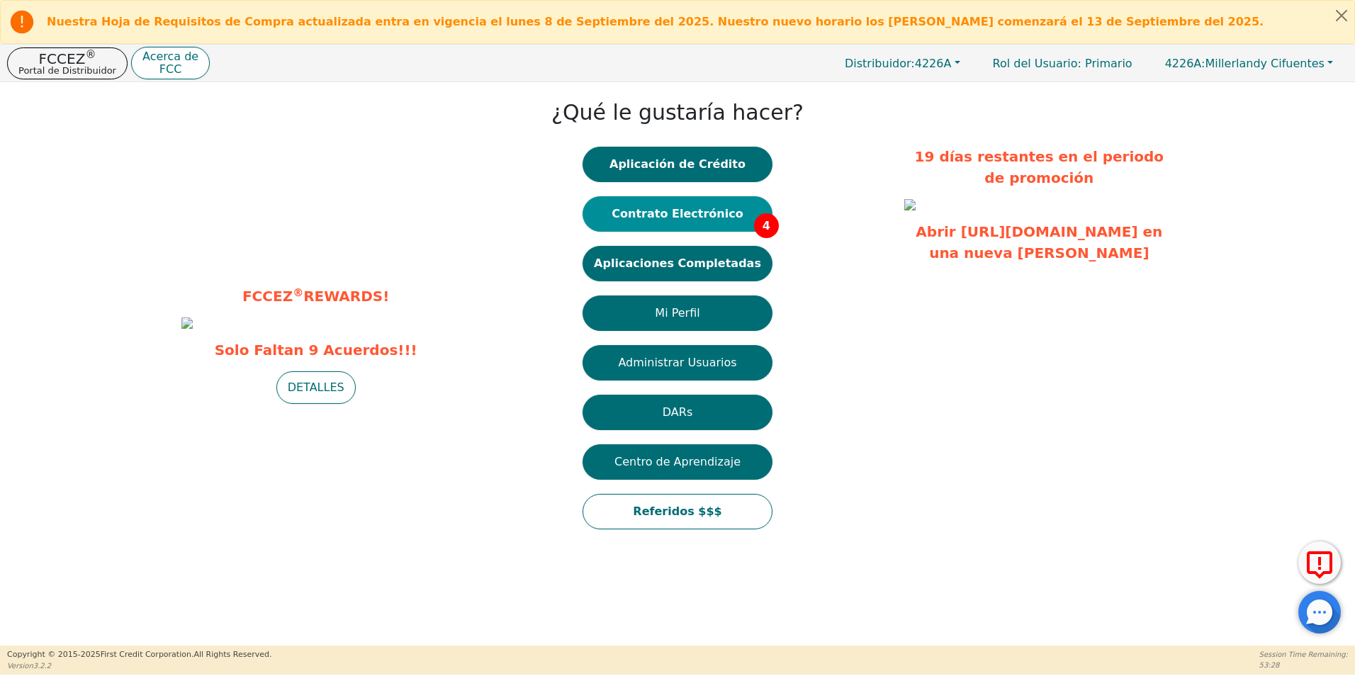
click at [697, 225] on button "Contrato Electrónico 4" at bounding box center [678, 213] width 190 height 35
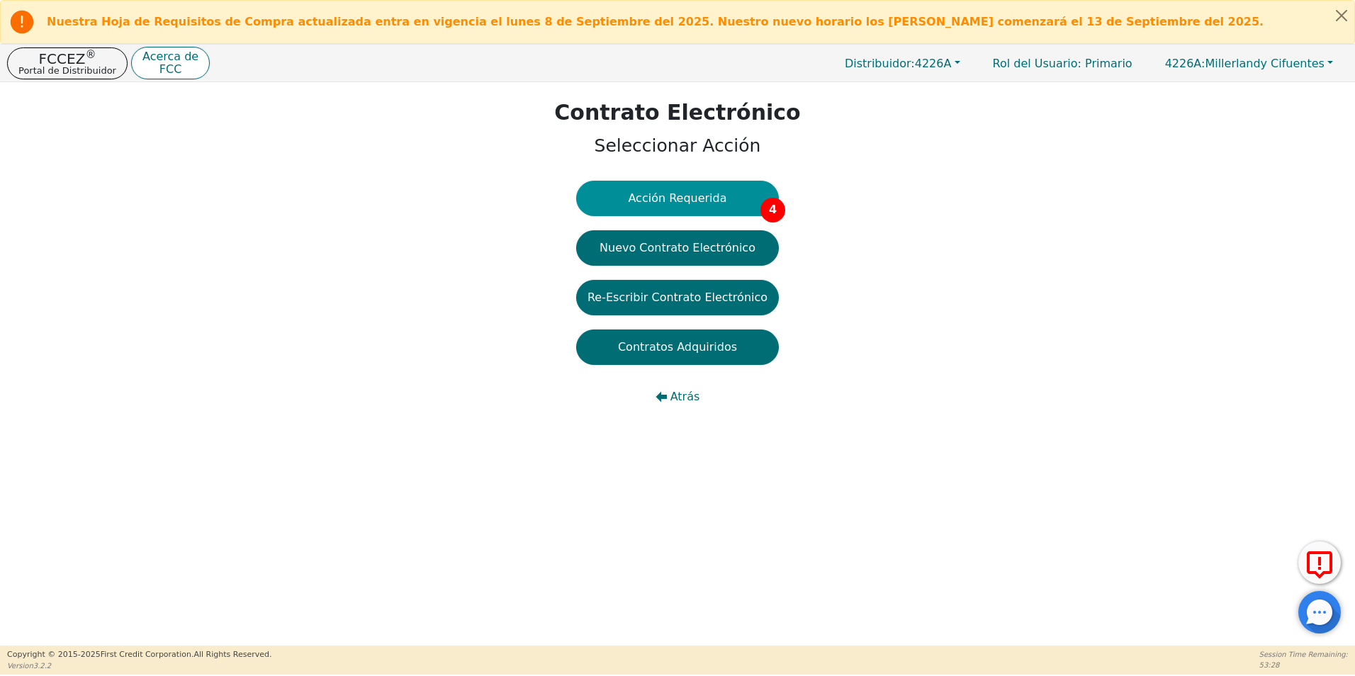
click at [743, 203] on button "Acción Requerida 4" at bounding box center [677, 198] width 203 height 35
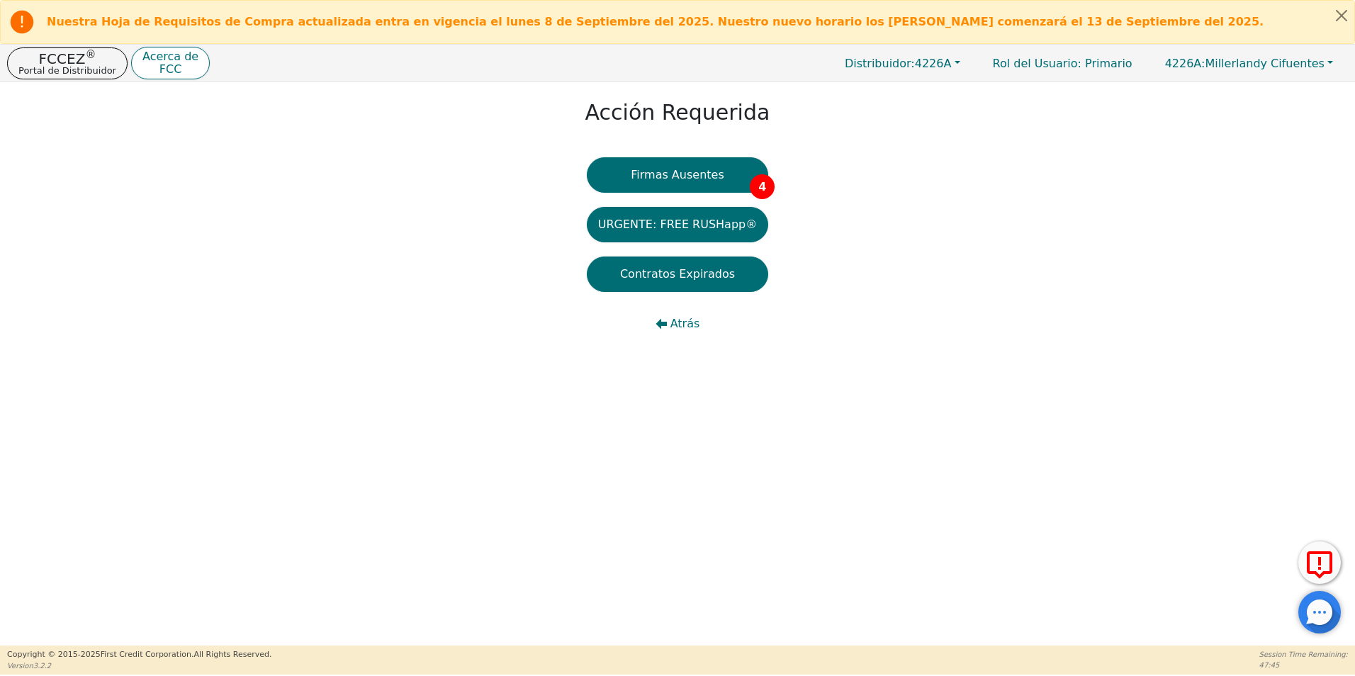
click at [938, 218] on div "Acción Requerida Firmas Ausentes 4 URGENTE: FREE RUSHapp® Contratos Expirados A…" at bounding box center [677, 222] width 1355 height 281
click at [739, 197] on div "Firmas Ausentes 4 URGENTE: FREE RUSHapp® Contratos Expirados Atrás" at bounding box center [677, 256] width 181 height 198
click at [717, 188] on button "Firmas Ausentes 4" at bounding box center [677, 174] width 181 height 35
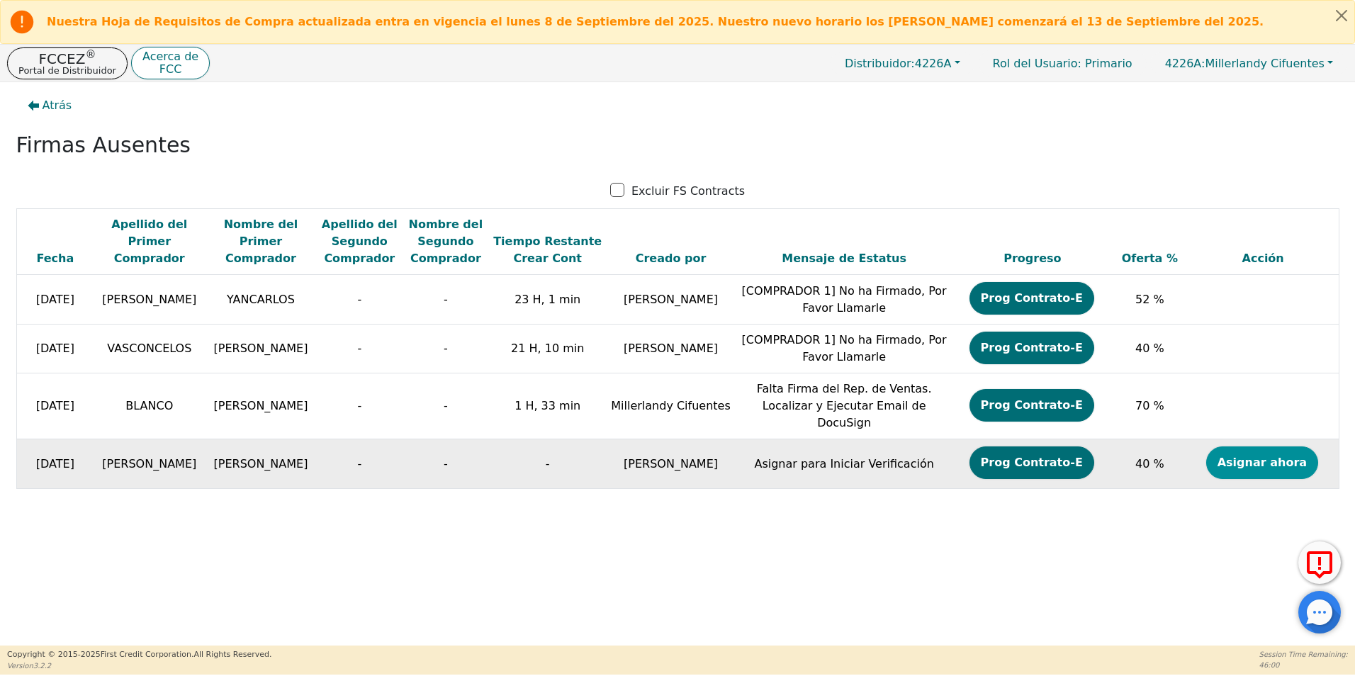
click at [1249, 452] on button "Asignar ahora" at bounding box center [1262, 463] width 112 height 33
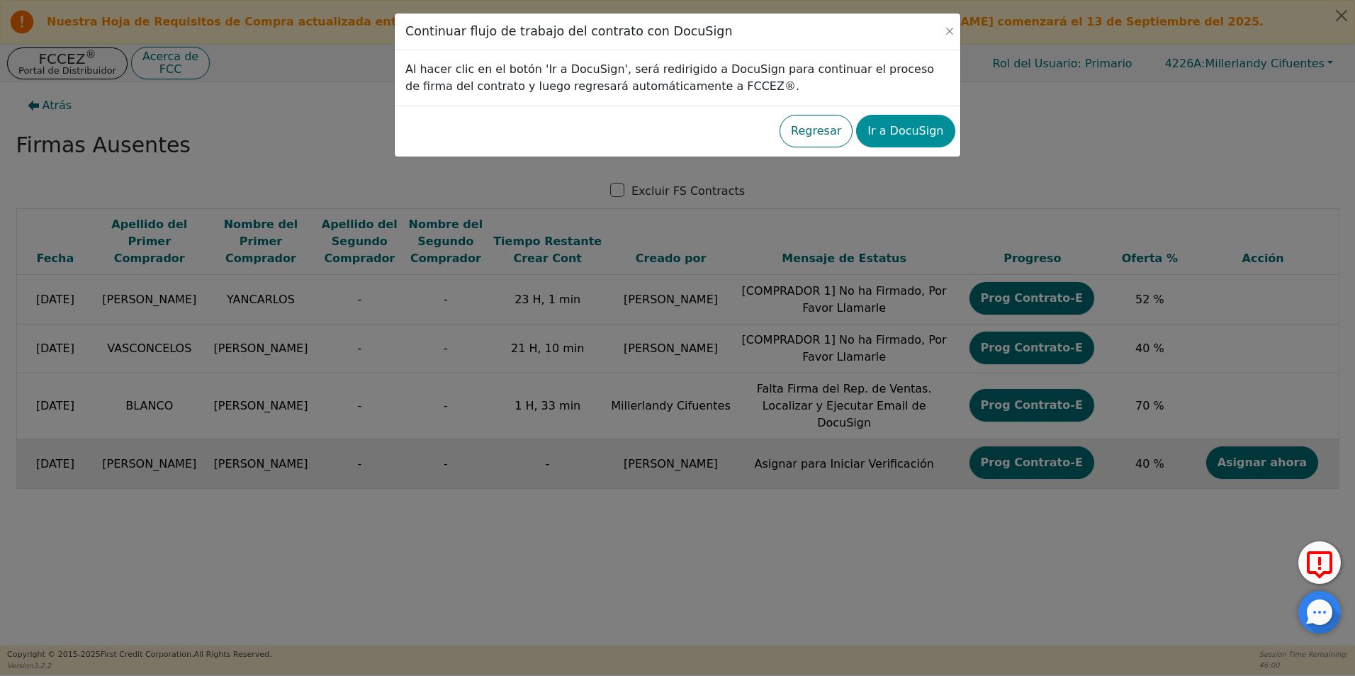
click at [919, 130] on button "Ir a DocuSign" at bounding box center [905, 131] width 99 height 33
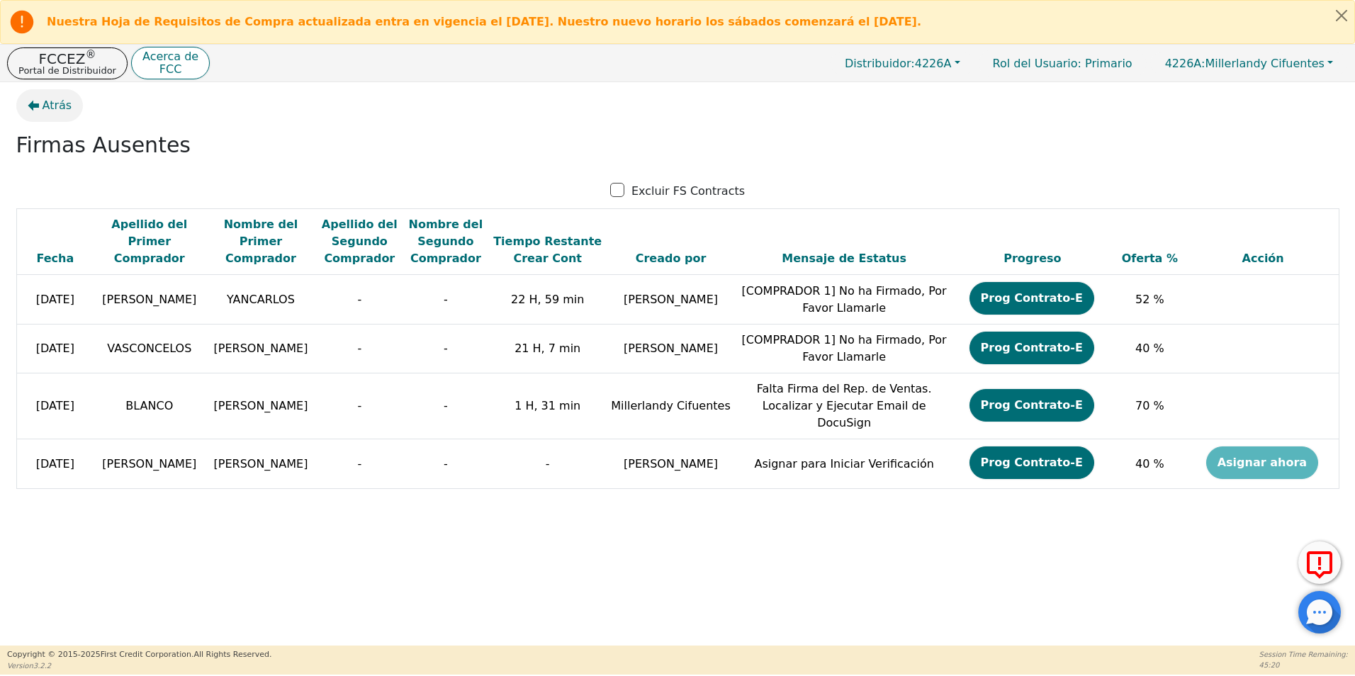
click at [60, 108] on span "Atrás" at bounding box center [58, 105] width 30 height 17
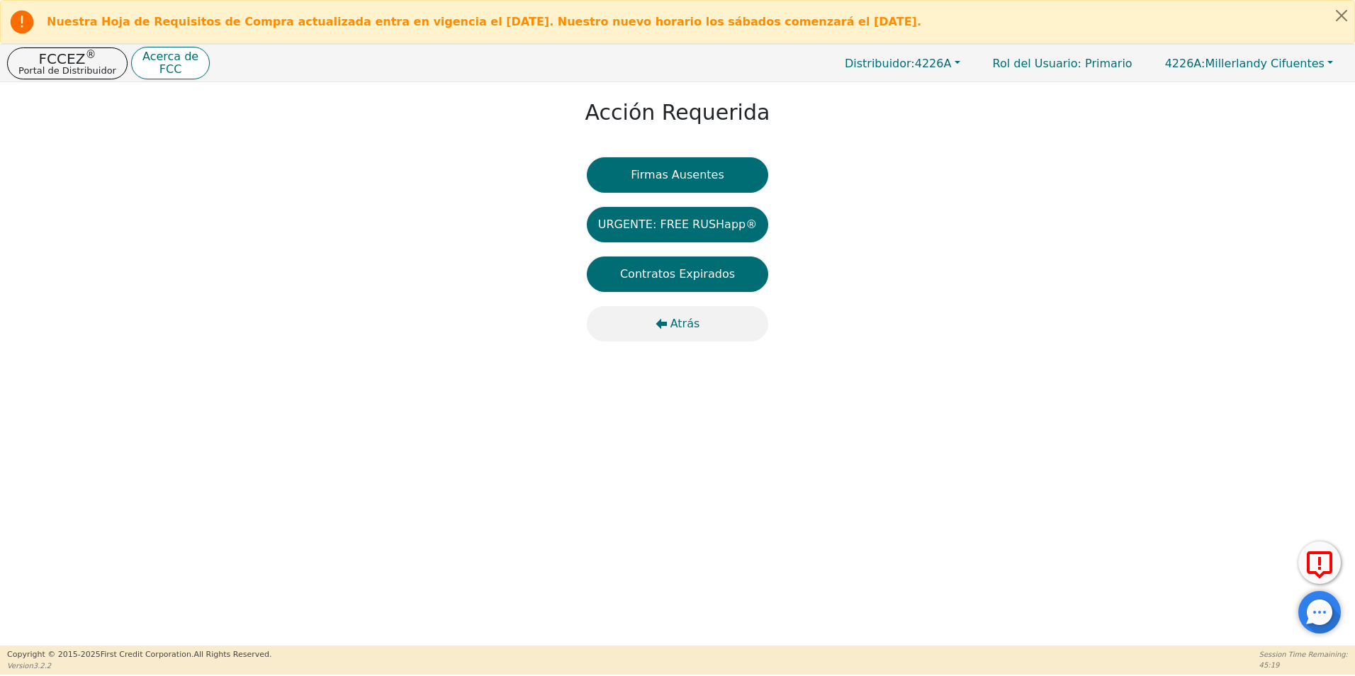
click at [682, 325] on span "Atrás" at bounding box center [685, 323] width 30 height 17
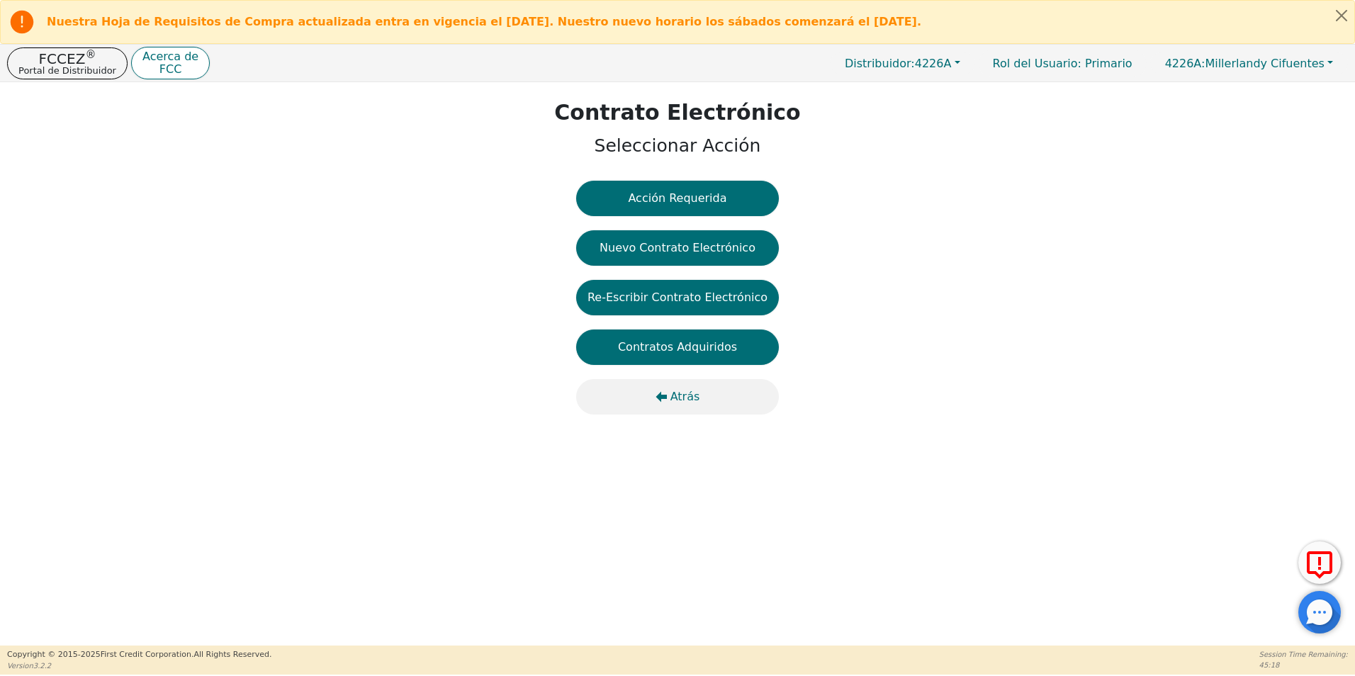
click at [673, 396] on span "Atrás" at bounding box center [685, 396] width 30 height 17
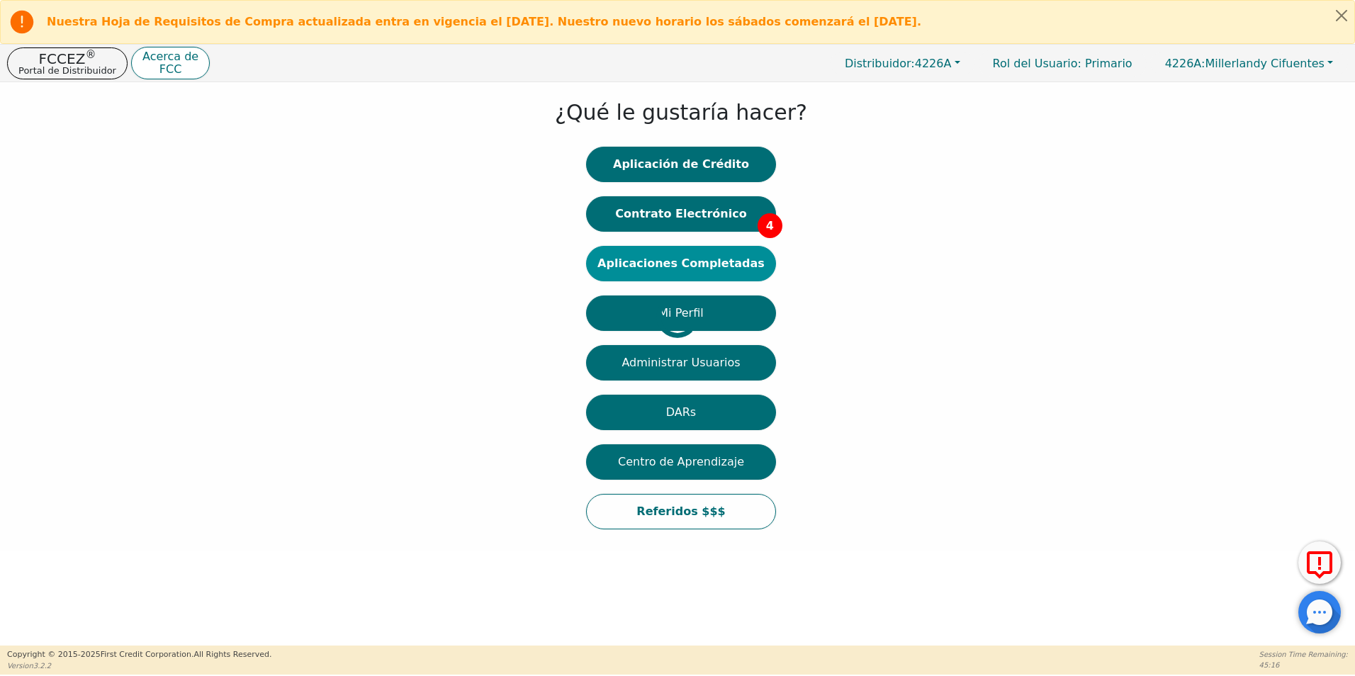
click at [11, 260] on div at bounding box center [11, 316] width 0 height 454
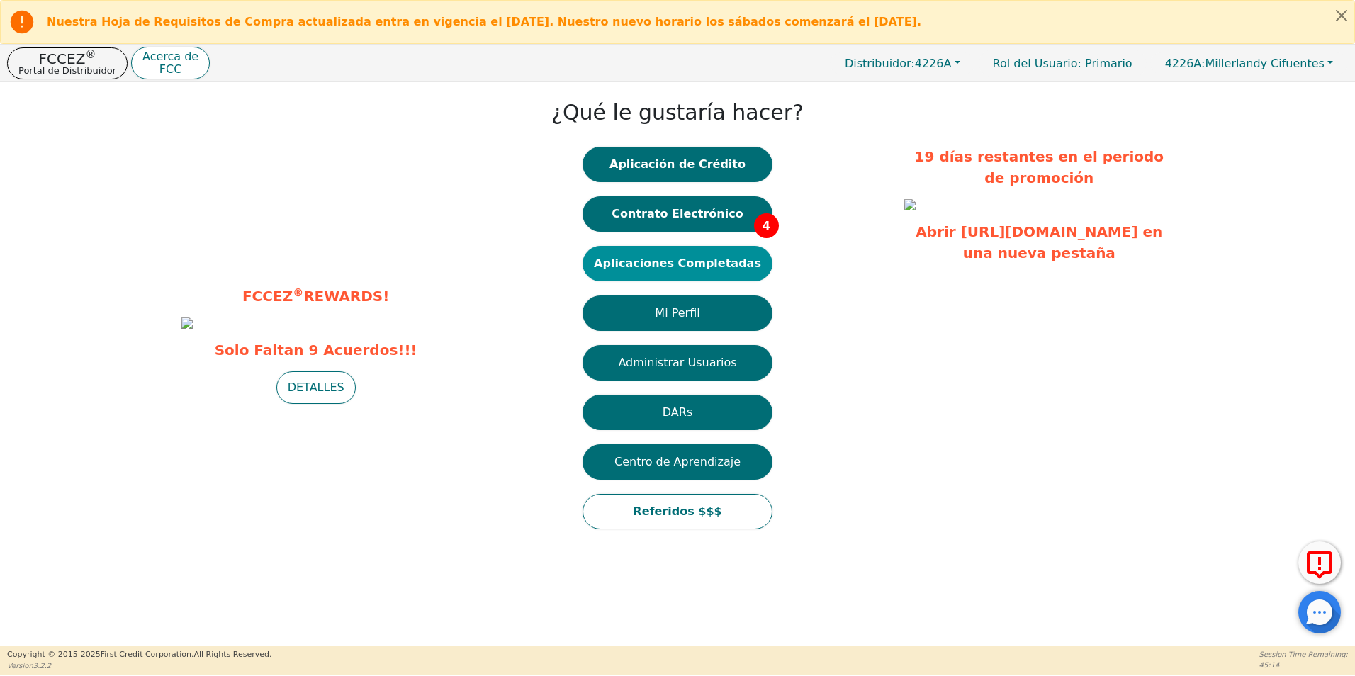
click at [638, 264] on button "Aplicaciones Completadas" at bounding box center [678, 263] width 190 height 35
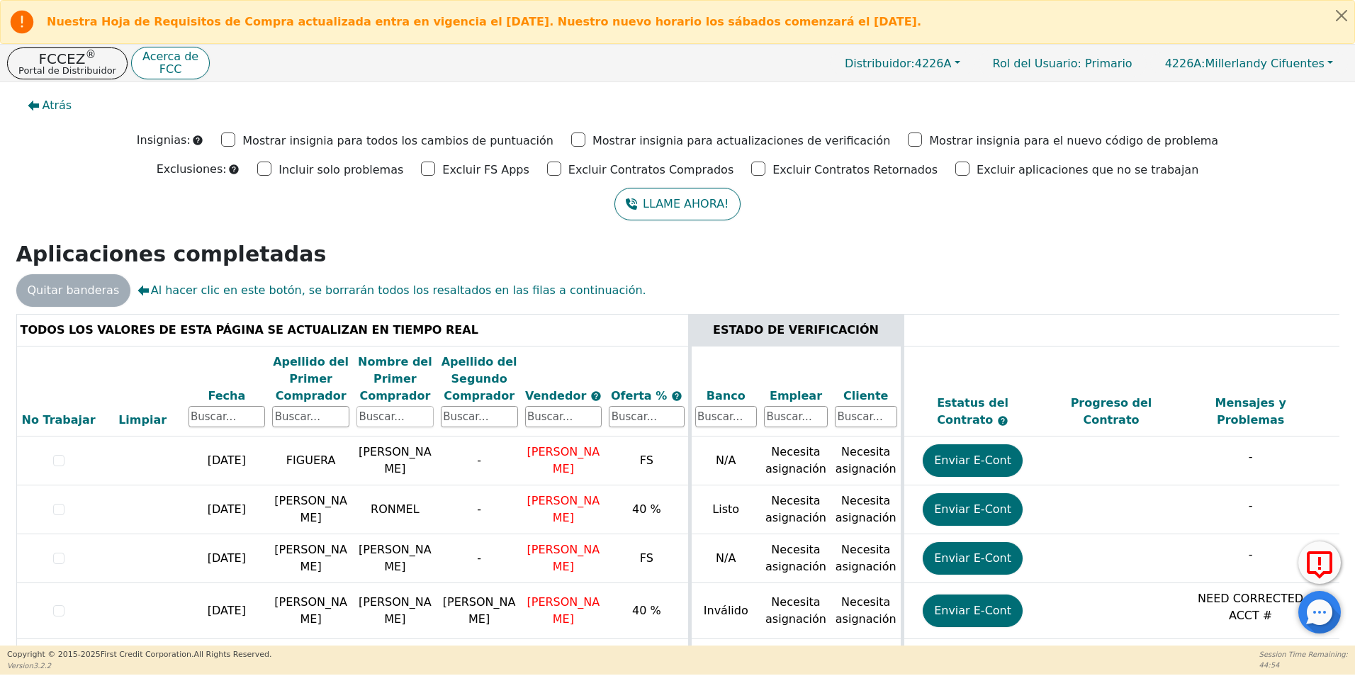
click at [412, 416] on input "text" at bounding box center [395, 416] width 77 height 21
type input "[PERSON_NAME]"
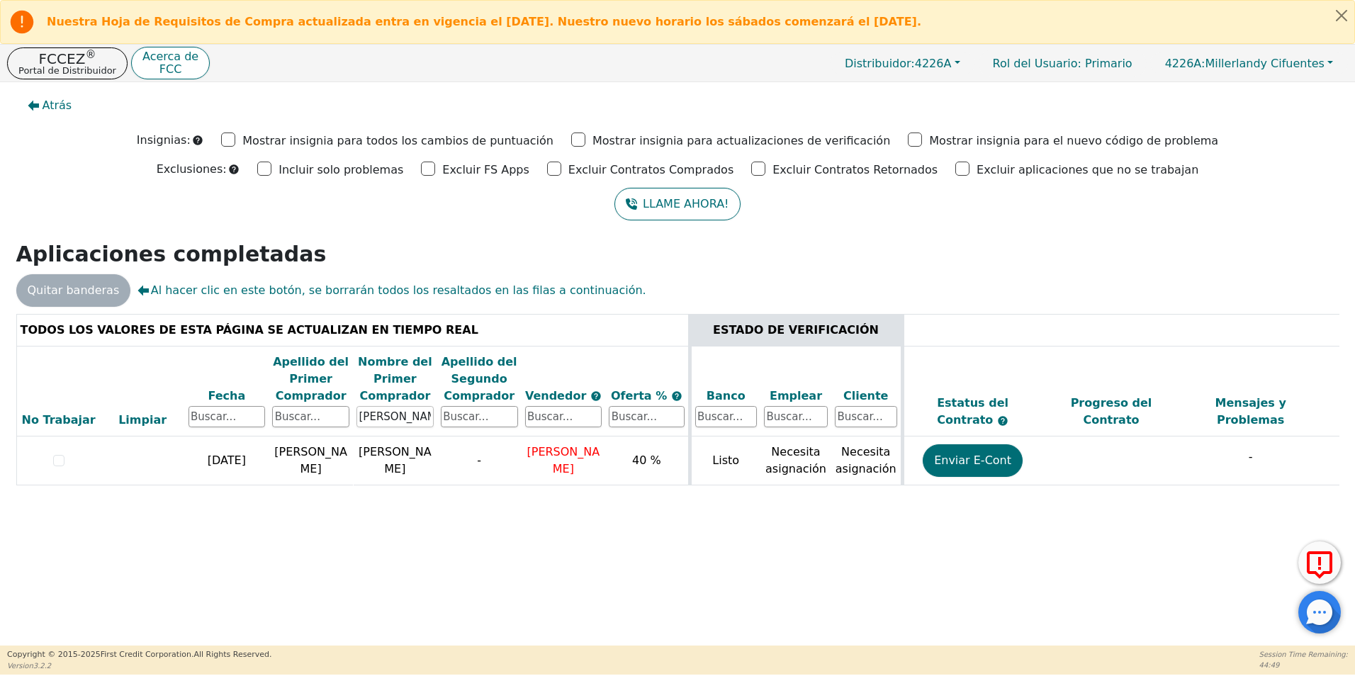
scroll to position [0, 400]
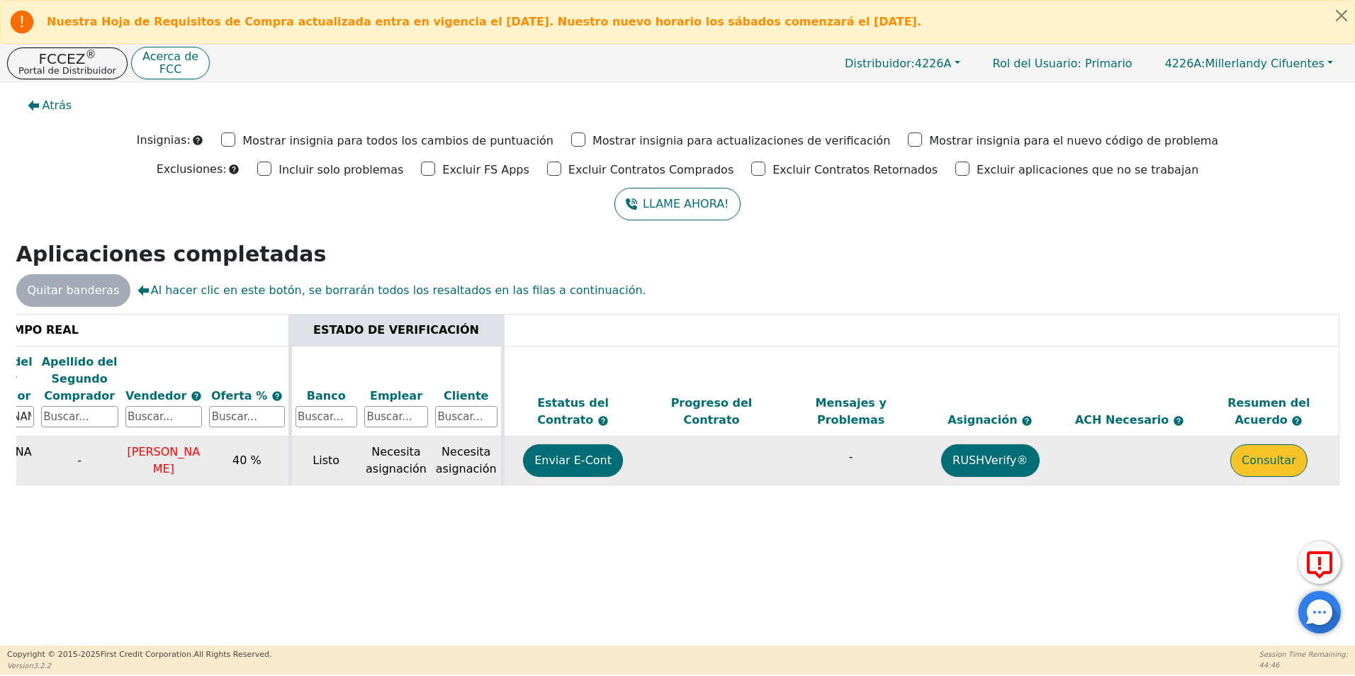
click at [1276, 466] on button "Consultar" at bounding box center [1268, 460] width 77 height 33
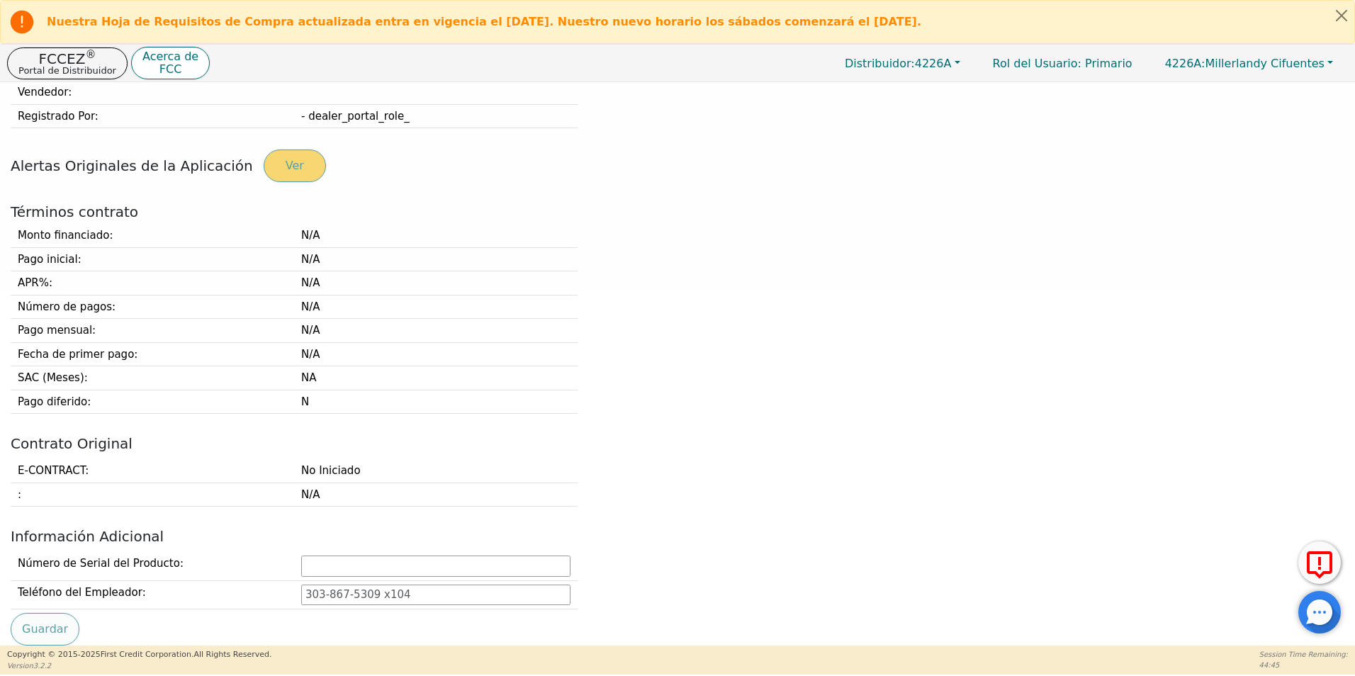
type input "[PHONE_NUMBER]"
type input "[EMAIL_ADDRESS][DOMAIN_NAME]"
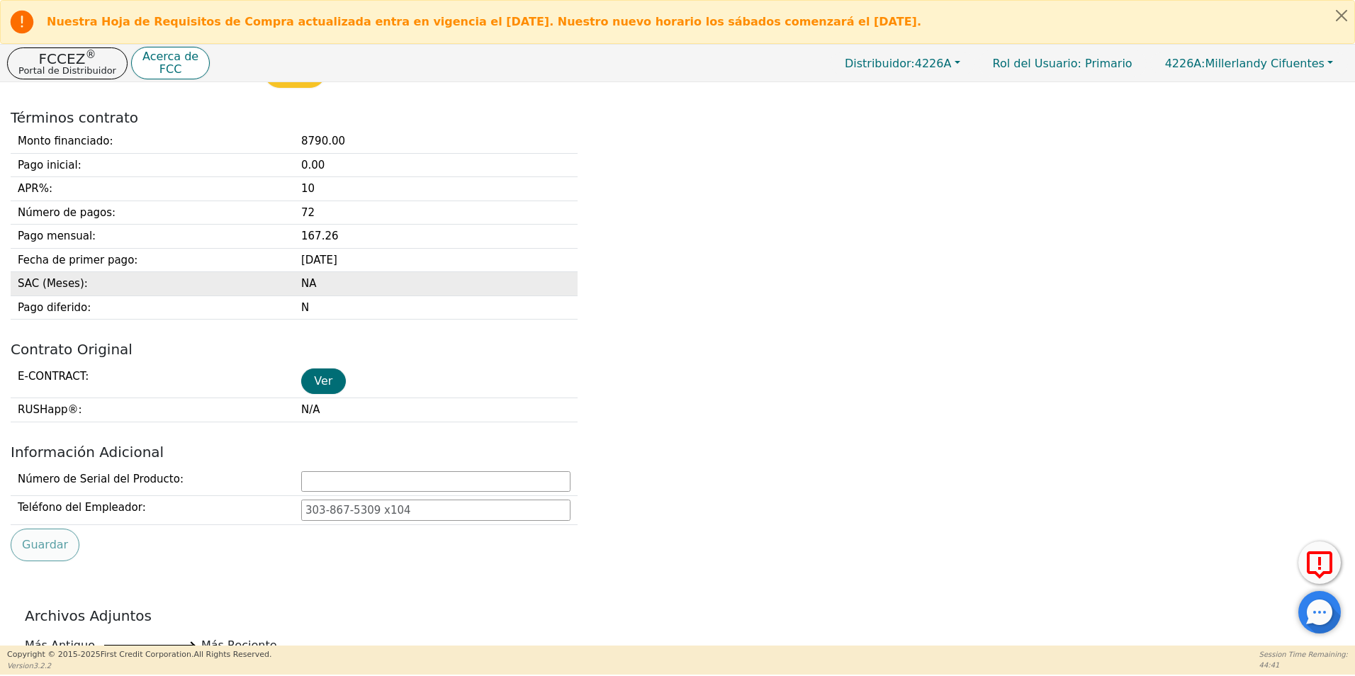
scroll to position [381, 0]
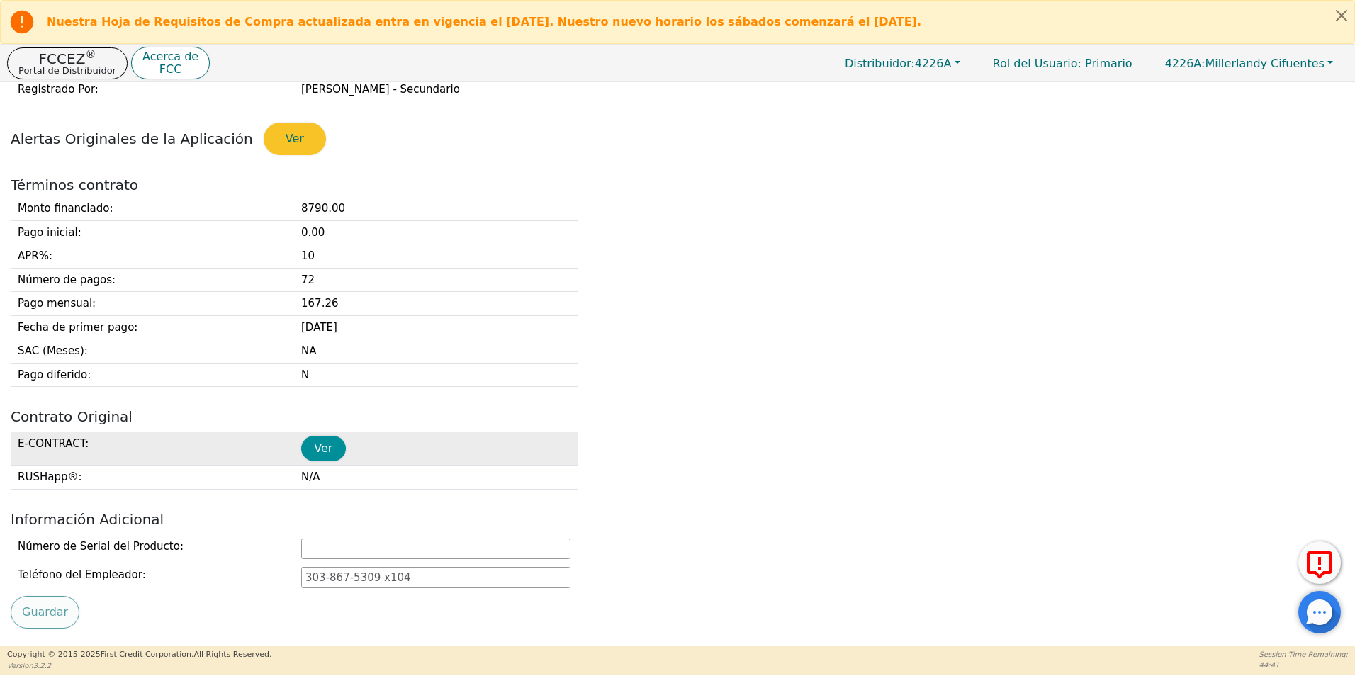
click at [321, 450] on button "Ver" at bounding box center [323, 449] width 45 height 26
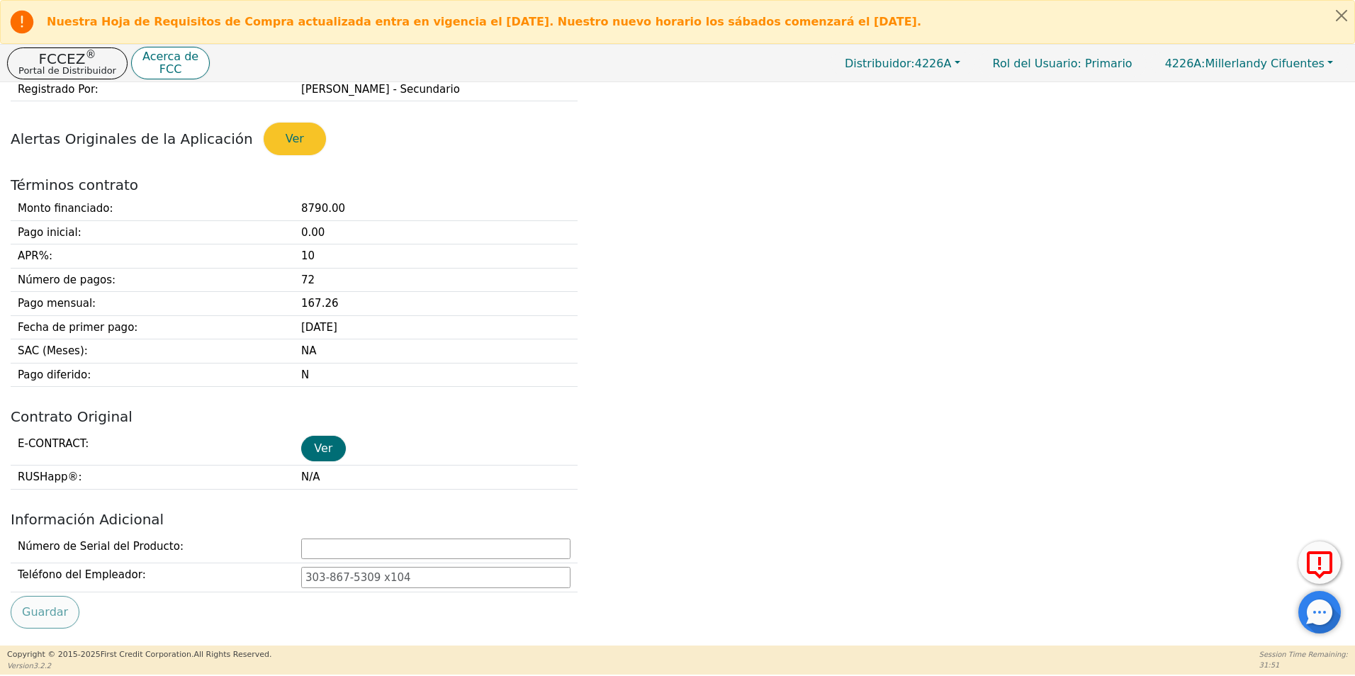
click at [1329, 612] on div at bounding box center [1319, 612] width 43 height 43
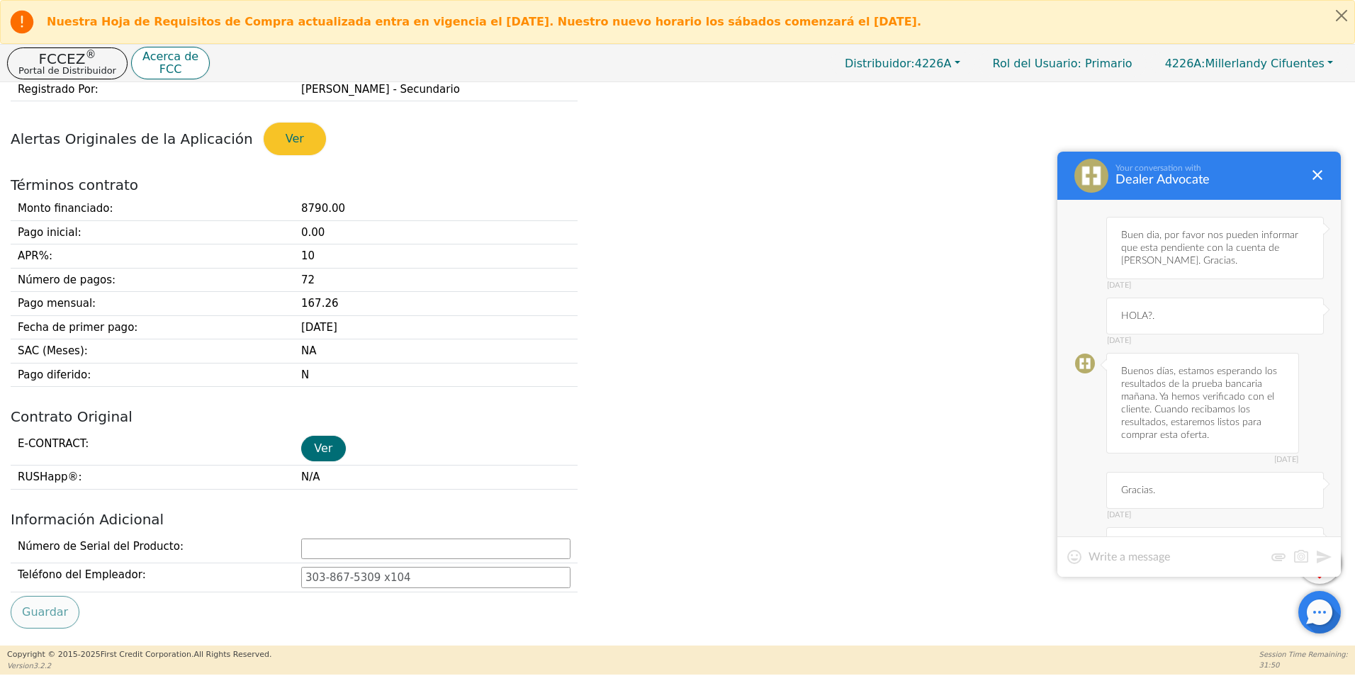
scroll to position [2320, 0]
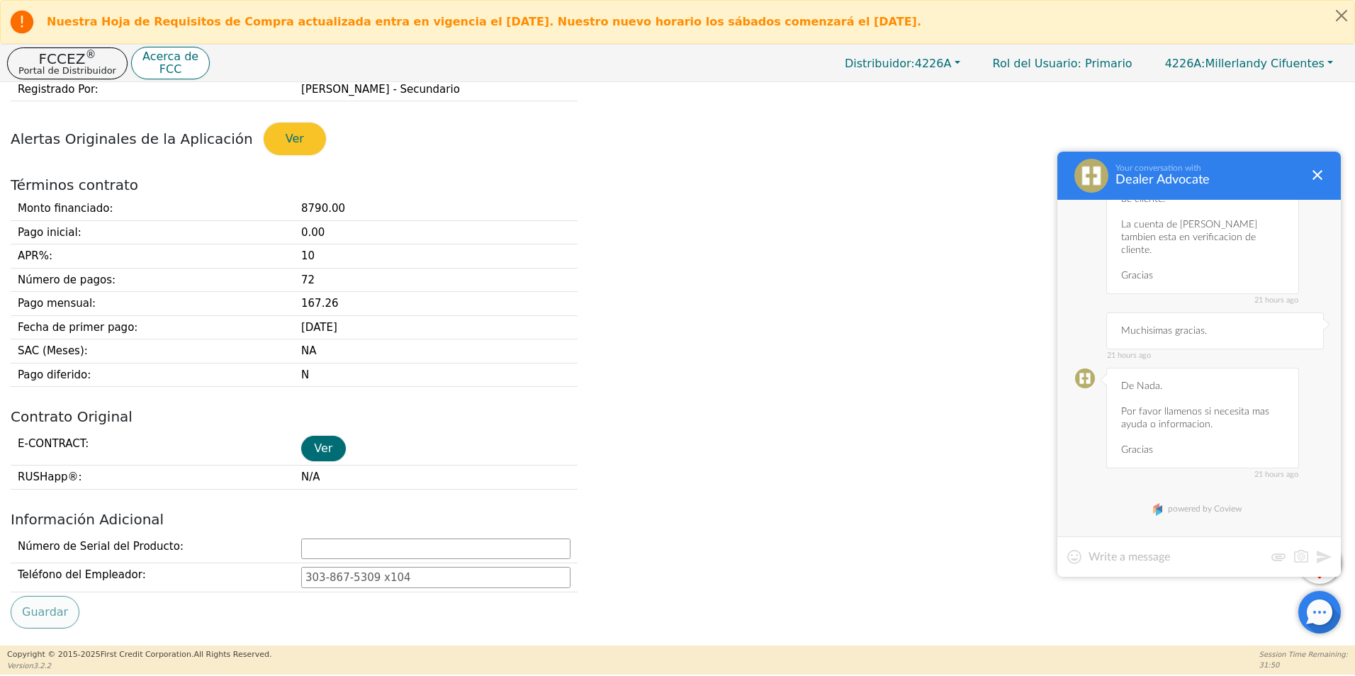
click at [1163, 554] on textarea at bounding box center [1177, 557] width 176 height 14
click at [1165, 556] on textarea "Buen dia, por favor nos pueden informar sobre Marco" at bounding box center [1199, 550] width 221 height 28
type textarea "Buen dia, por favor nos pueden informar sobre Marco Castro. Gracias."
click at [1320, 558] on button at bounding box center [1323, 557] width 17 height 17
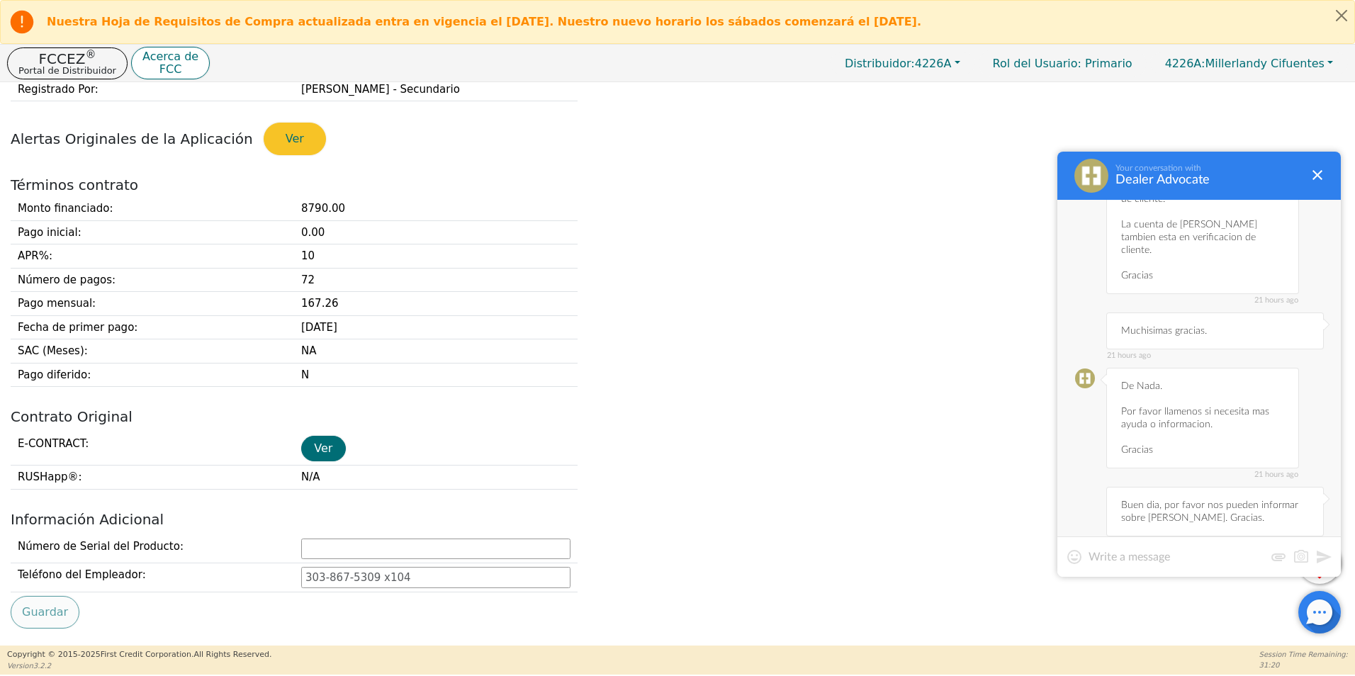
scroll to position [2388, 0]
click at [1185, 561] on textarea at bounding box center [1177, 557] width 176 height 14
type textarea "y"
type textarea "U"
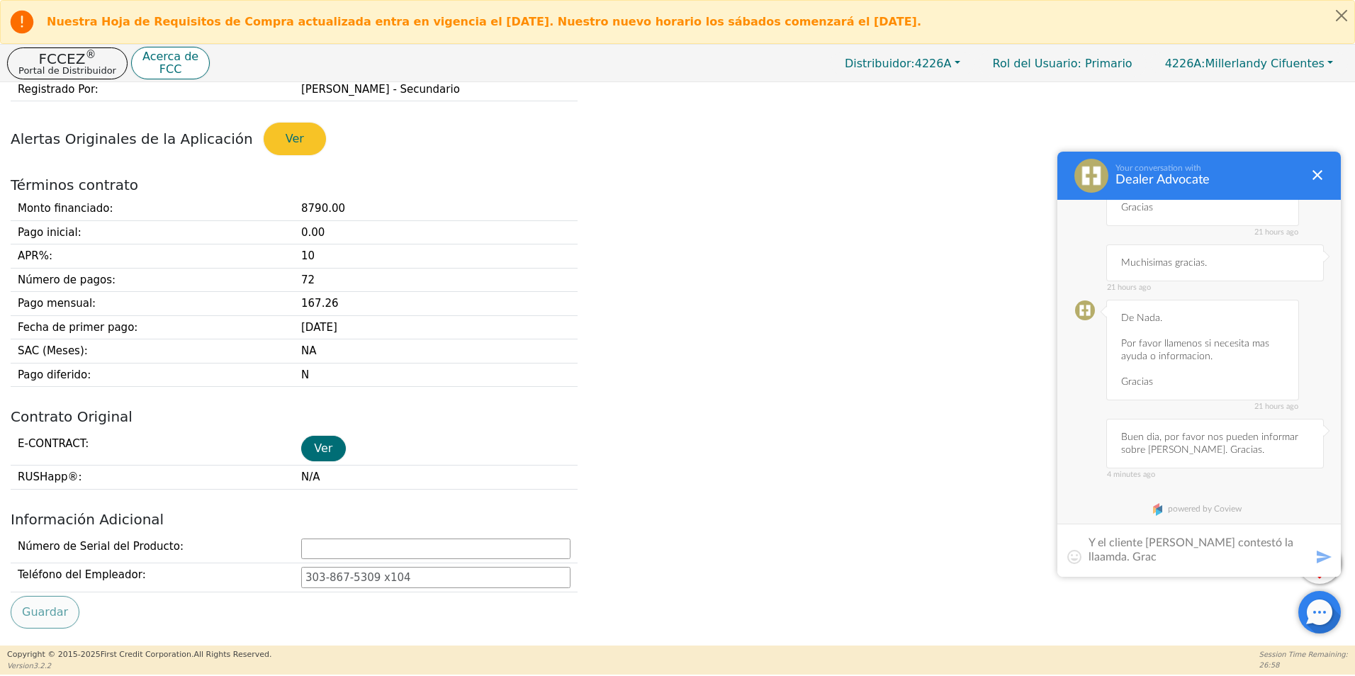
scroll to position [2401, 0]
click at [1286, 540] on textarea "Y el cliente Herminio contestó la llamada. Gracias." at bounding box center [1199, 550] width 221 height 28
type textarea "Y el cliente Herminio contestó la llamada?. Gracias."
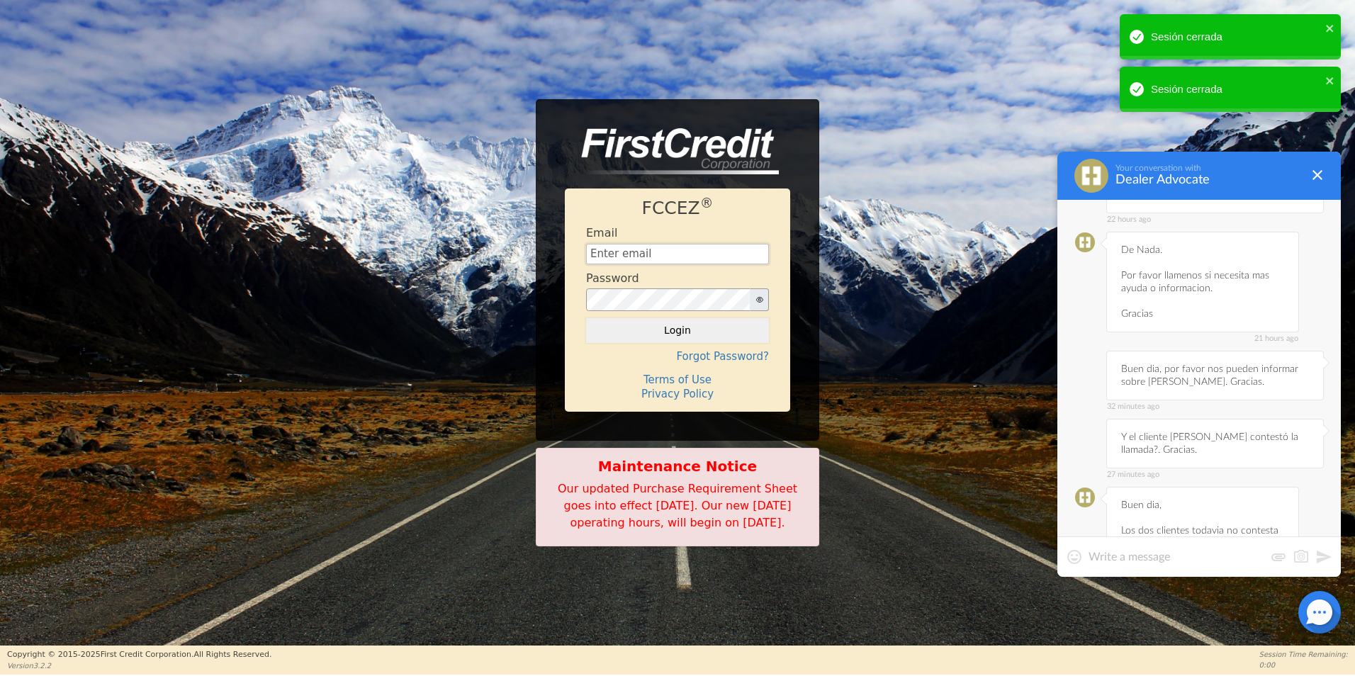
type input "[EMAIL_ADDRESS][DOMAIN_NAME]"
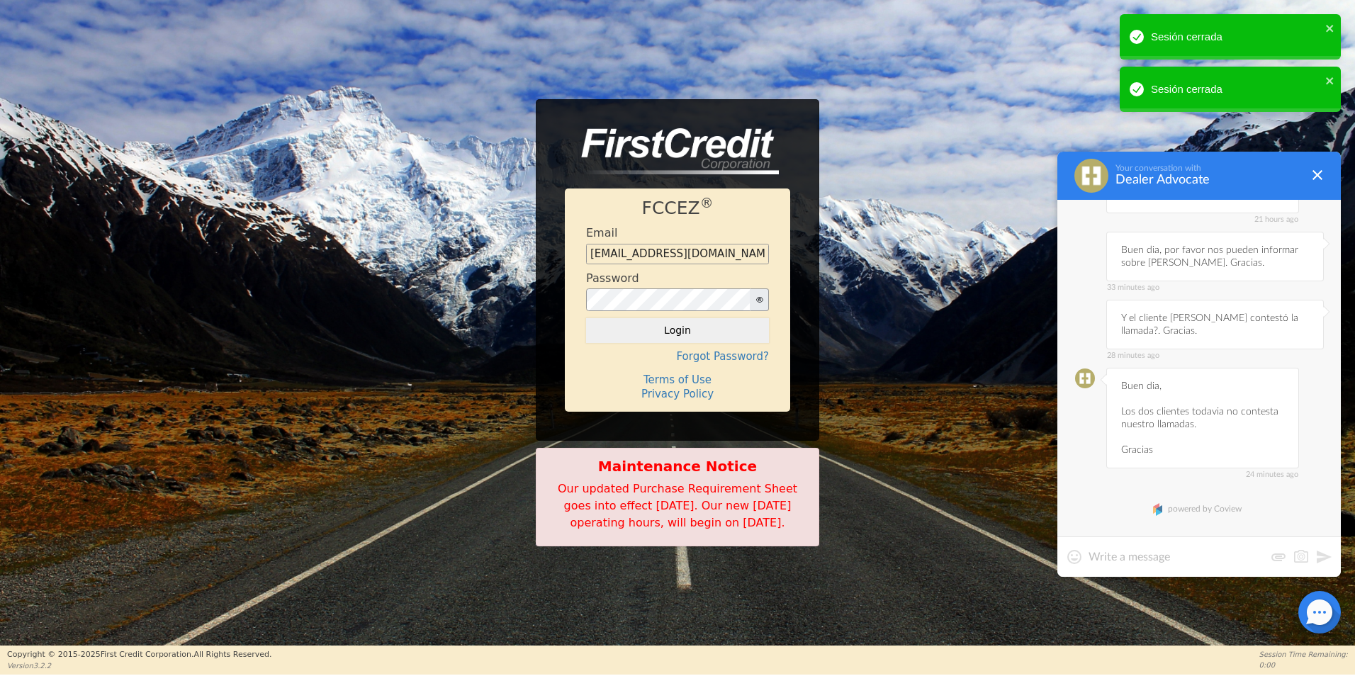
click at [1224, 558] on textarea at bounding box center [1177, 557] width 176 height 14
drag, startPoint x: 1118, startPoint y: 413, endPoint x: 1165, endPoint y: 408, distance: 47.0
click at [1165, 408] on div "24 minutes ago Buen dia, Los dos clientes todavia no contesta nuestro llamadas.…" at bounding box center [1202, 418] width 193 height 101
drag, startPoint x: 1165, startPoint y: 408, endPoint x: 1188, endPoint y: 407, distance: 23.4
click at [1188, 407] on div "24 minutes ago Buen dia, Los dos clientes todavia no contesta nuestro llamadas.…" at bounding box center [1202, 418] width 193 height 101
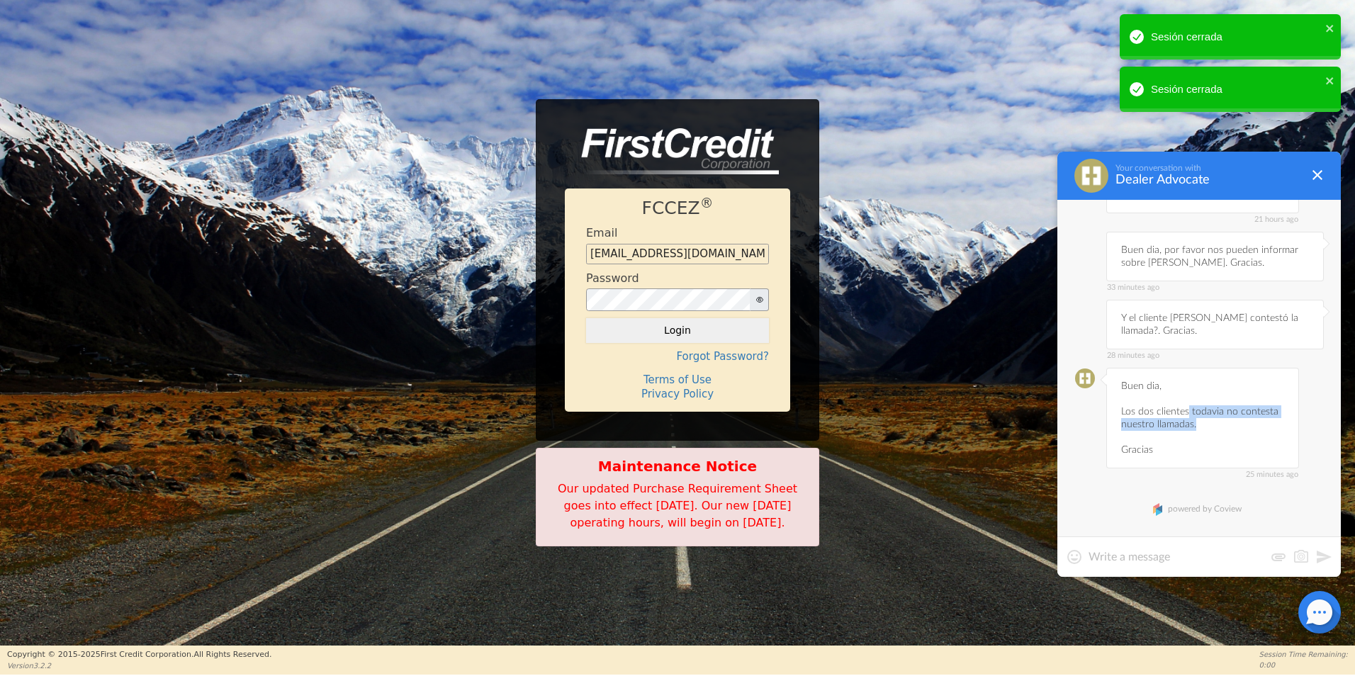
drag, startPoint x: 1189, startPoint y: 410, endPoint x: 1274, endPoint y: 428, distance: 86.3
click at [1274, 428] on div "25 minutes ago Buen dia, Los dos clientes todavia no contesta nuestro llamadas.…" at bounding box center [1202, 418] width 193 height 101
copy div "todavia no contesta nuestro llamadas."
